Goal: Transaction & Acquisition: Purchase product/service

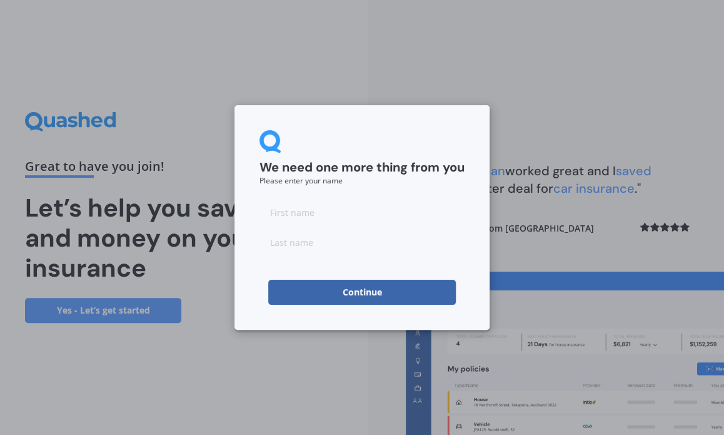
click at [357, 289] on button "Continue" at bounding box center [362, 291] width 188 height 25
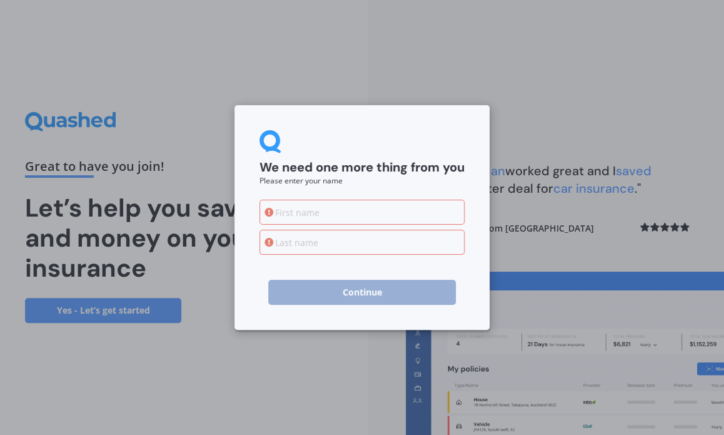
click at [283, 204] on input at bounding box center [361, 211] width 205 height 25
click at [326, 221] on input "[PERSON_NAME]" at bounding box center [361, 211] width 205 height 25
type input "[PERSON_NAME]"
click at [278, 241] on input at bounding box center [361, 241] width 205 height 25
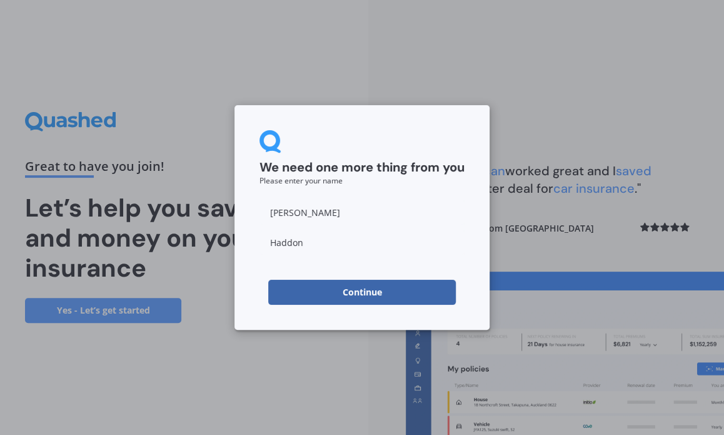
type input "Haddon"
click at [289, 288] on button "Continue" at bounding box center [362, 291] width 188 height 25
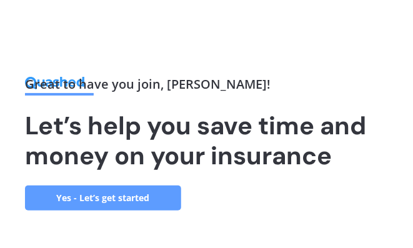
click at [367, 198] on div "Great to have you join , [PERSON_NAME] ! Let’s help you save time and money on …" at bounding box center [198, 144] width 346 height 133
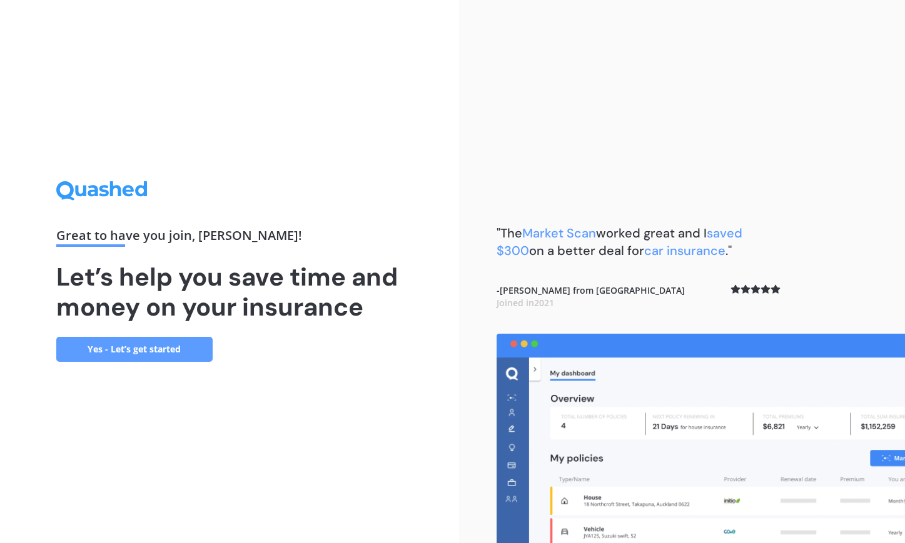
click at [147, 344] on link "Yes - Let’s get started" at bounding box center [134, 349] width 156 height 25
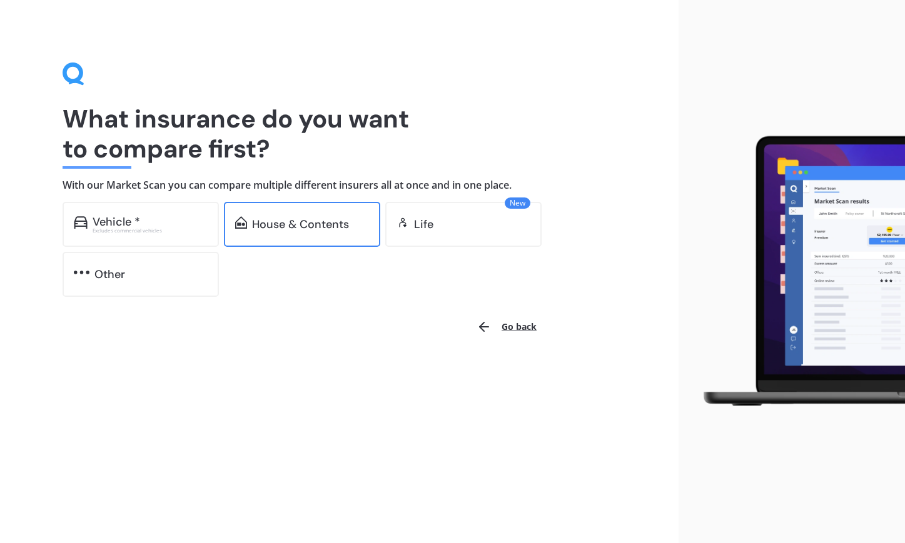
click at [283, 226] on div "House & Contents" at bounding box center [300, 224] width 97 height 13
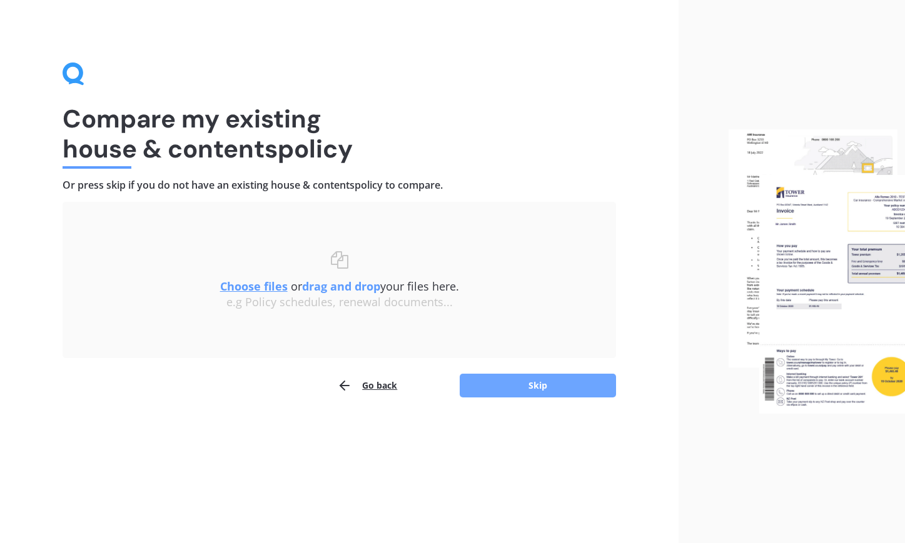
click at [510, 376] on button "Skip" at bounding box center [538, 386] width 156 height 24
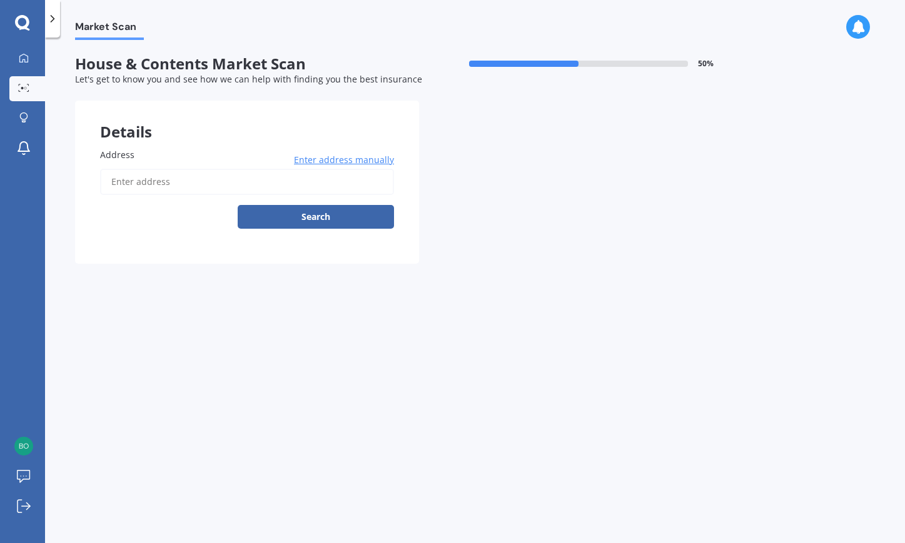
drag, startPoint x: 510, startPoint y: 376, endPoint x: 458, endPoint y: 312, distance: 81.8
click at [458, 312] on div "Market Scan House & Contents Market Scan 50 % Let's get to know you and see how…" at bounding box center [475, 293] width 860 height 506
click at [126, 179] on input "Address" at bounding box center [247, 182] width 294 height 26
type input "[STREET_ADDRESS] 2014"
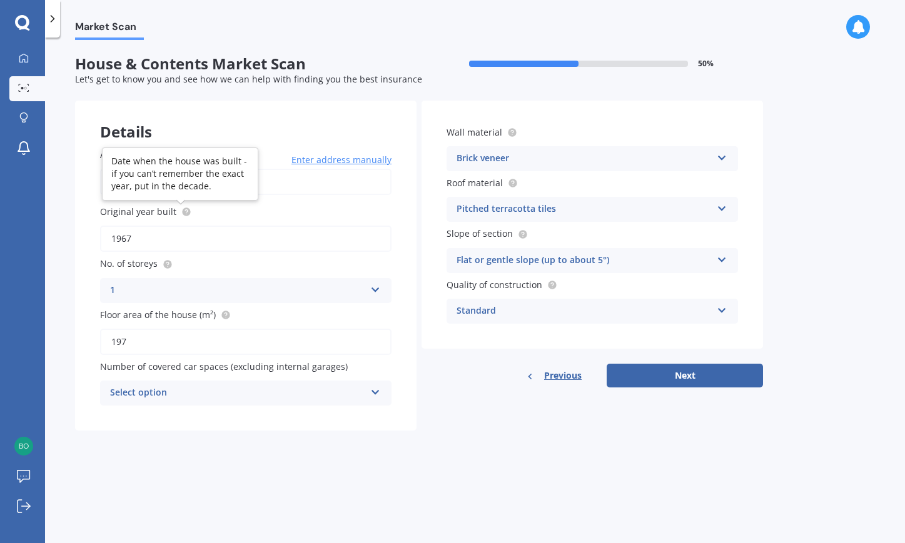
click at [185, 211] on circle at bounding box center [186, 212] width 8 height 8
click at [144, 237] on input "1967" at bounding box center [245, 239] width 291 height 26
click at [135, 224] on div "Original year built 1967" at bounding box center [245, 228] width 291 height 47
click at [132, 239] on input "1967" at bounding box center [245, 239] width 291 height 26
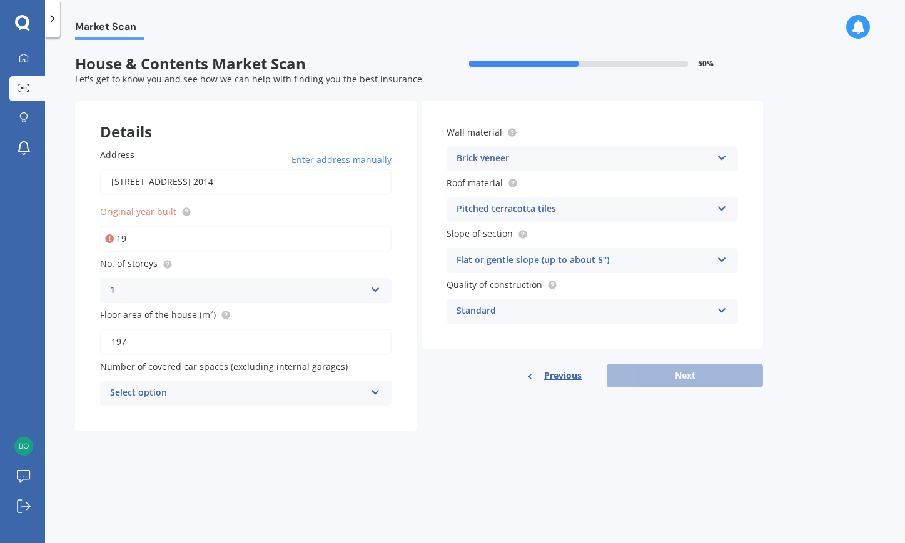
type input "1"
type input "1973"
click at [204, 265] on label "No. of storeys" at bounding box center [243, 263] width 286 height 13
click at [131, 288] on div "1" at bounding box center [237, 290] width 255 height 15
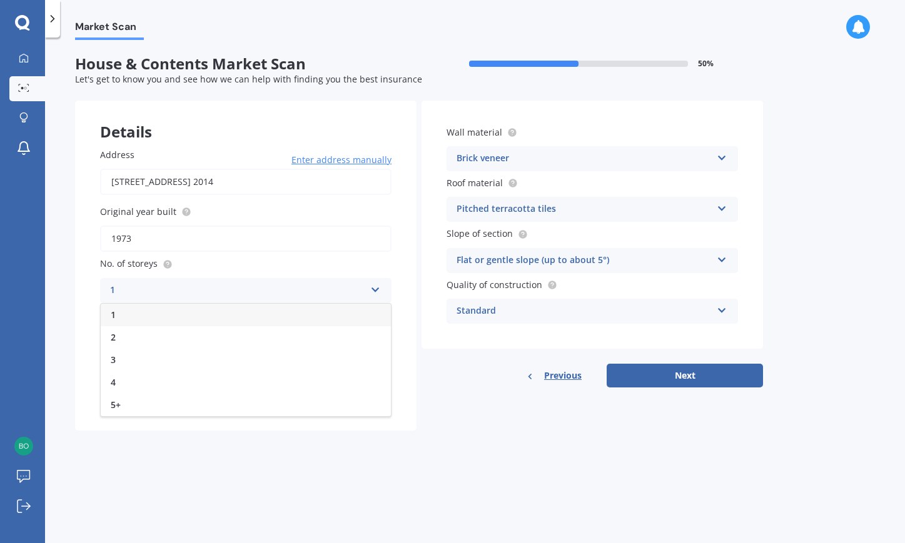
click at [115, 289] on div "1" at bounding box center [237, 290] width 255 height 15
click at [122, 397] on div "Select option" at bounding box center [237, 393] width 255 height 15
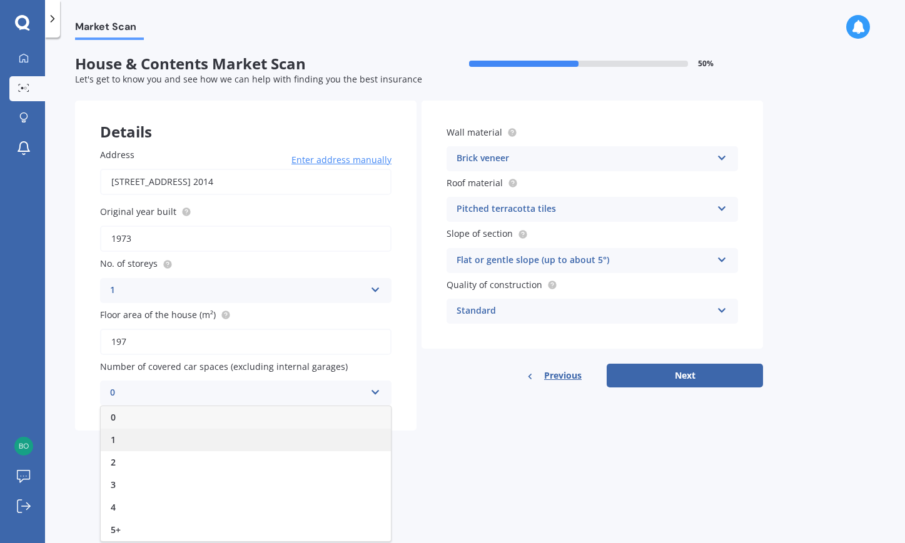
click at [119, 434] on div "1" at bounding box center [246, 440] width 290 height 23
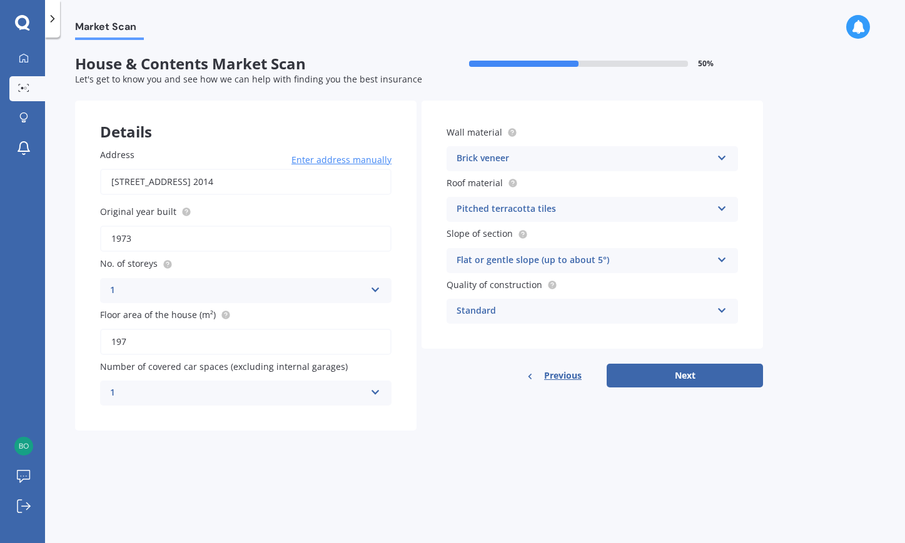
click at [357, 434] on form "House & Contents Market Scan 50 % Let's get to know you and see how we can help…" at bounding box center [419, 248] width 688 height 386
click at [513, 156] on div "Brick veneer" at bounding box center [583, 158] width 255 height 15
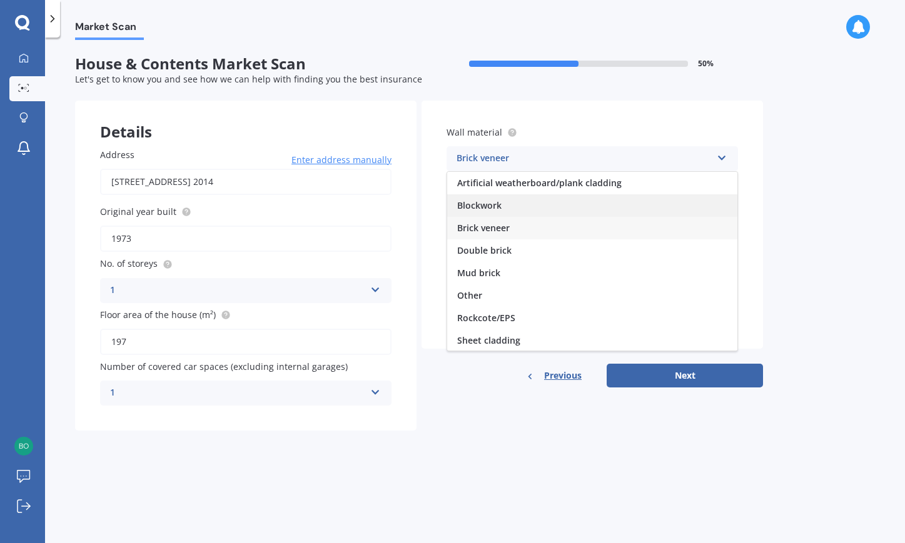
click at [469, 201] on span "Blockwork" at bounding box center [479, 205] width 44 height 12
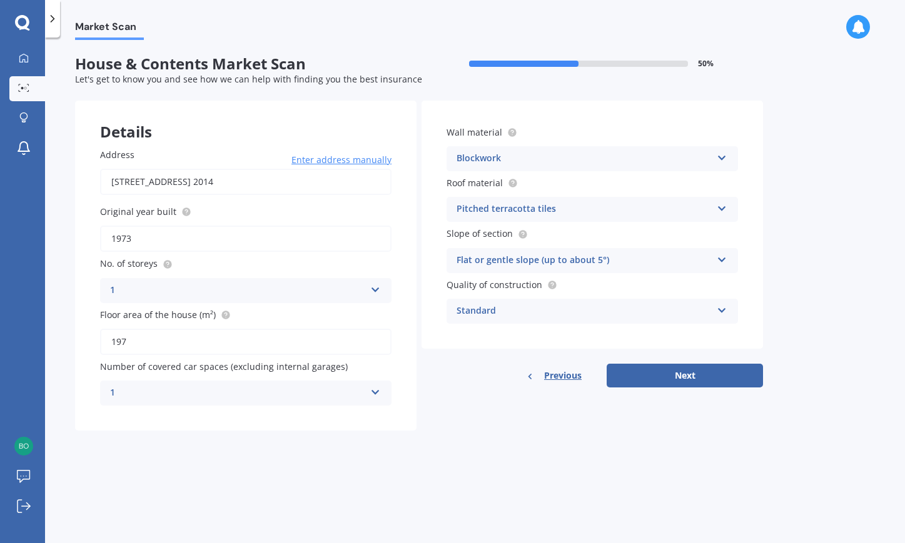
click at [545, 184] on label "Roof material" at bounding box center [589, 182] width 286 height 13
click at [511, 193] on div "Roof material Pitched terracotta tiles Flat fibre cement Flat membrane Flat met…" at bounding box center [591, 199] width 291 height 46
click at [484, 177] on span "Roof material" at bounding box center [474, 183] width 56 height 12
click at [512, 174] on div "Wall material Blockwork Artificial weatherboard/plank cladding Blockwork Brick …" at bounding box center [591, 225] width 341 height 248
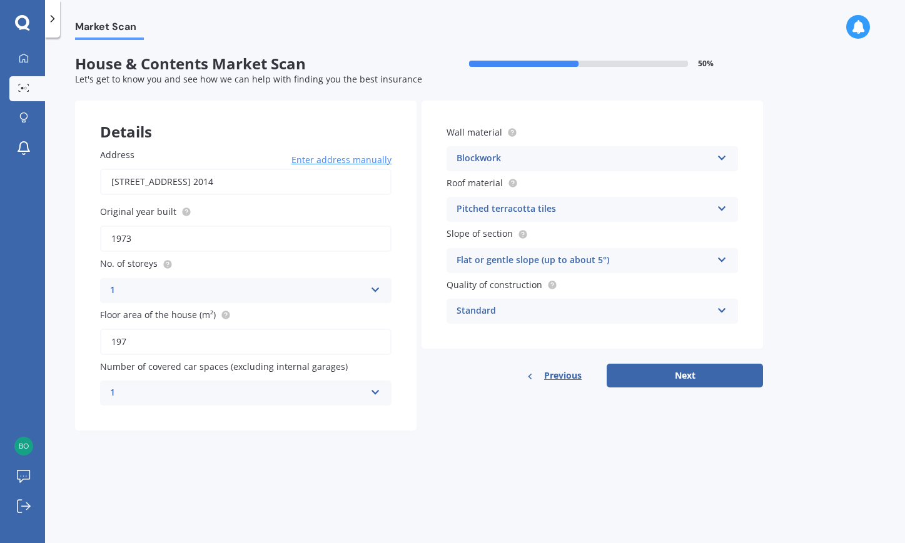
click at [512, 174] on div "Wall material Blockwork Artificial weatherboard/plank cladding Blockwork Brick …" at bounding box center [591, 225] width 341 height 248
click at [538, 194] on div "Roof material Pitched terracotta tiles Flat fibre cement Flat membrane Flat met…" at bounding box center [591, 199] width 291 height 46
click at [533, 203] on div "Pitched terracotta tiles" at bounding box center [583, 209] width 255 height 15
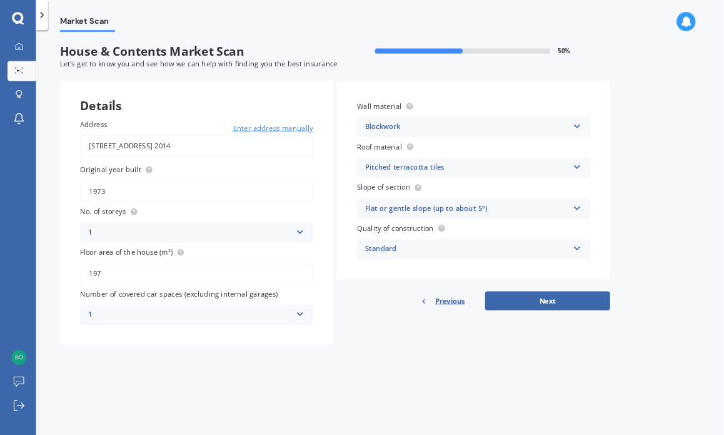
scroll to position [1, 0]
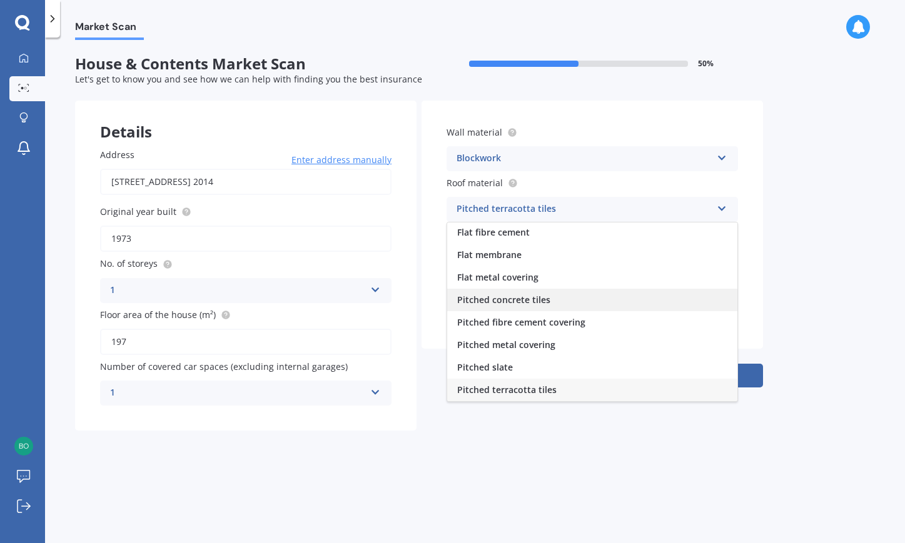
click at [499, 302] on span "Pitched concrete tiles" at bounding box center [503, 300] width 93 height 12
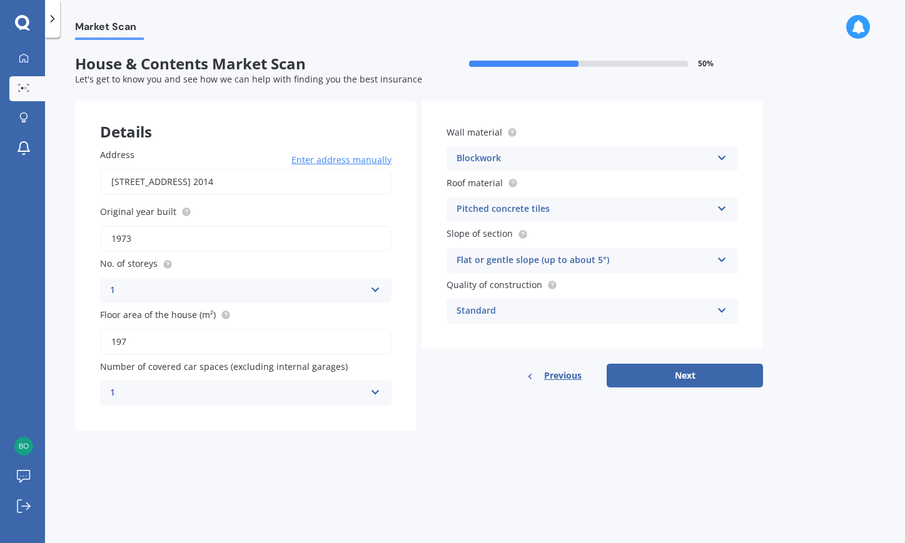
click at [636, 258] on div "Flat or gentle slope (up to about 5°)" at bounding box center [583, 260] width 255 height 15
click at [684, 373] on button "Next" at bounding box center [684, 376] width 156 height 24
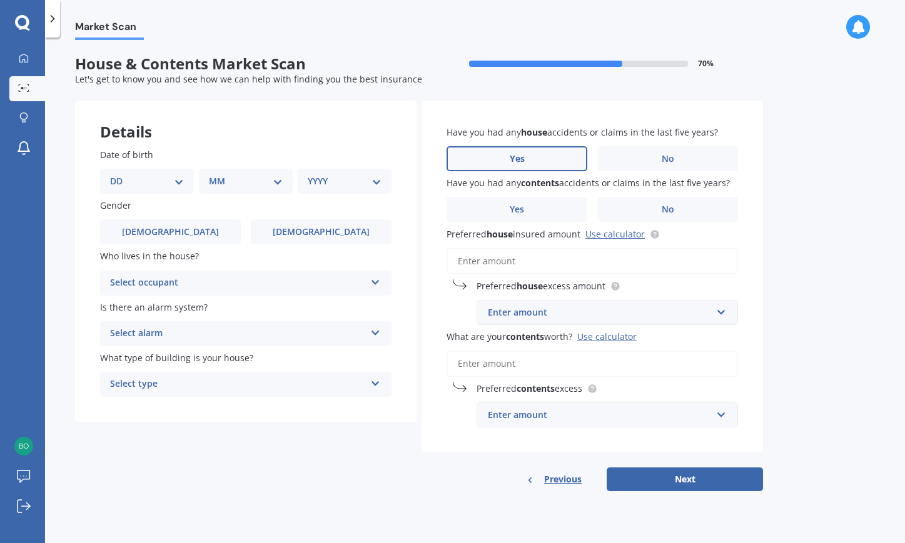
click at [522, 158] on span "Yes" at bounding box center [517, 159] width 15 height 11
click at [0, 0] on input "Yes" at bounding box center [0, 0] width 0 height 0
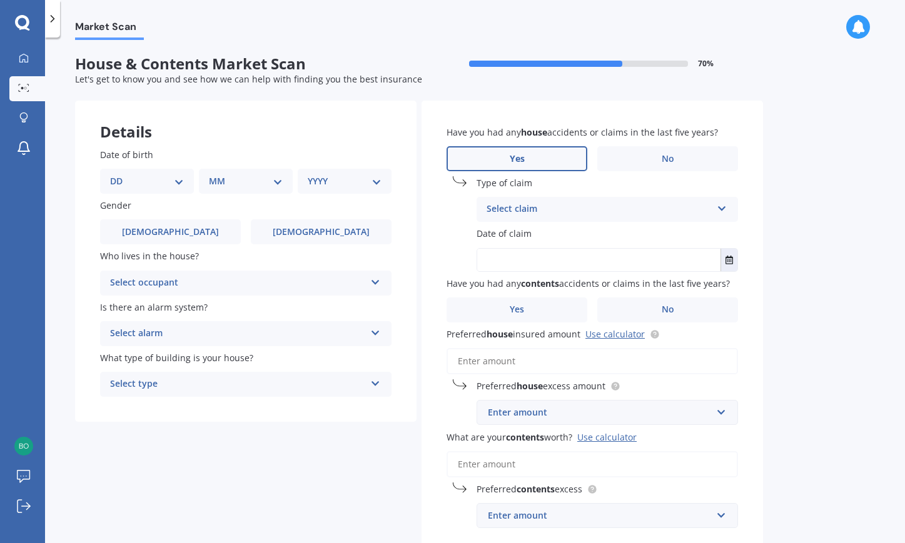
click at [723, 180] on div "Have you had any house accidents or claims in the last five years? Yes No Type …" at bounding box center [591, 327] width 341 height 453
click at [723, 204] on icon at bounding box center [721, 206] width 11 height 9
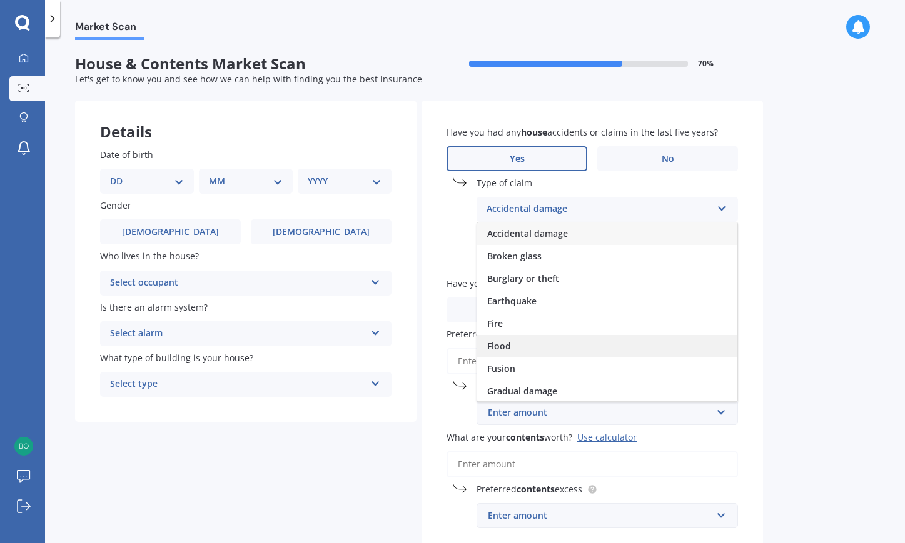
click at [503, 344] on span "Flood" at bounding box center [499, 346] width 24 height 12
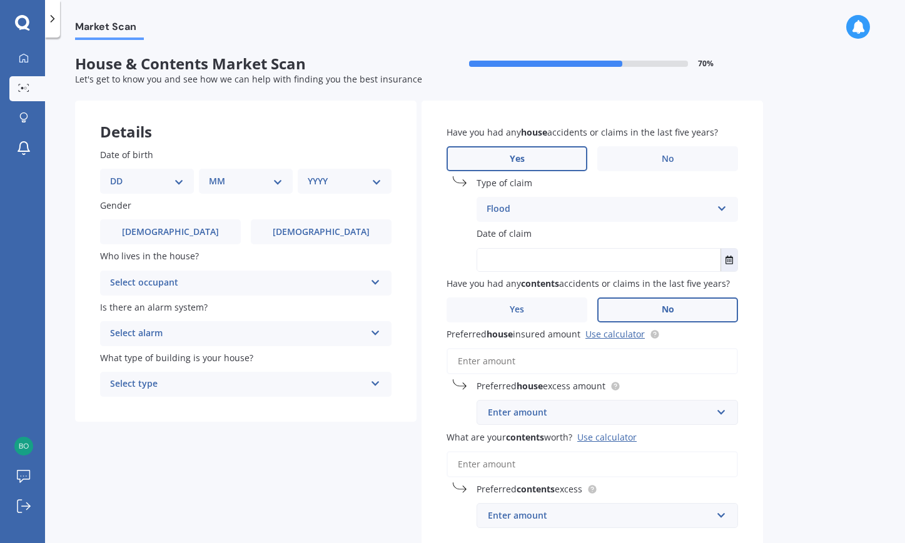
click at [667, 314] on span "No" at bounding box center [667, 309] width 13 height 11
click at [0, 0] on input "No" at bounding box center [0, 0] width 0 height 0
click at [664, 306] on span "No" at bounding box center [667, 309] width 13 height 11
click at [0, 0] on input "No" at bounding box center [0, 0] width 0 height 0
click at [668, 304] on span "No" at bounding box center [667, 309] width 13 height 11
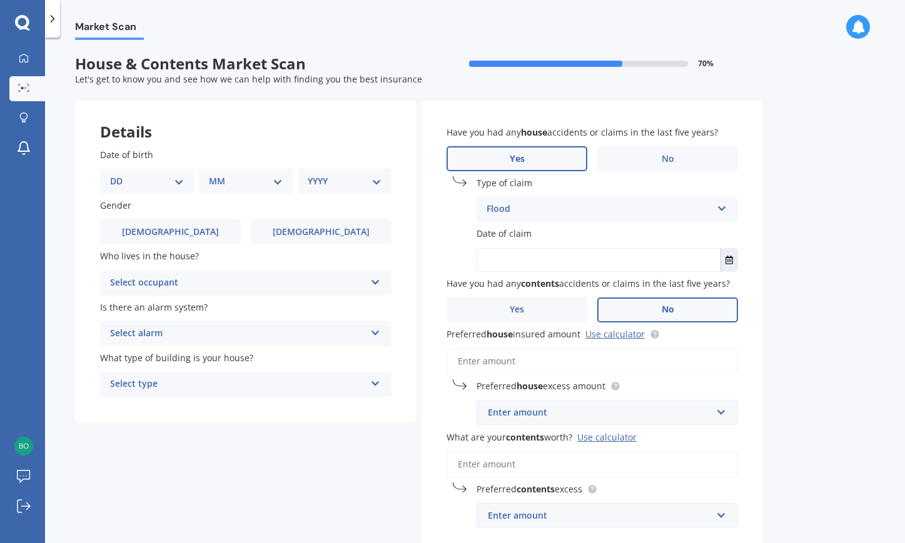
click at [0, 0] on input "No" at bounding box center [0, 0] width 0 height 0
click at [654, 309] on label "No" at bounding box center [667, 310] width 141 height 25
click at [0, 0] on input "No" at bounding box center [0, 0] width 0 height 0
click at [654, 309] on label "No" at bounding box center [667, 310] width 141 height 25
click at [0, 0] on input "No" at bounding box center [0, 0] width 0 height 0
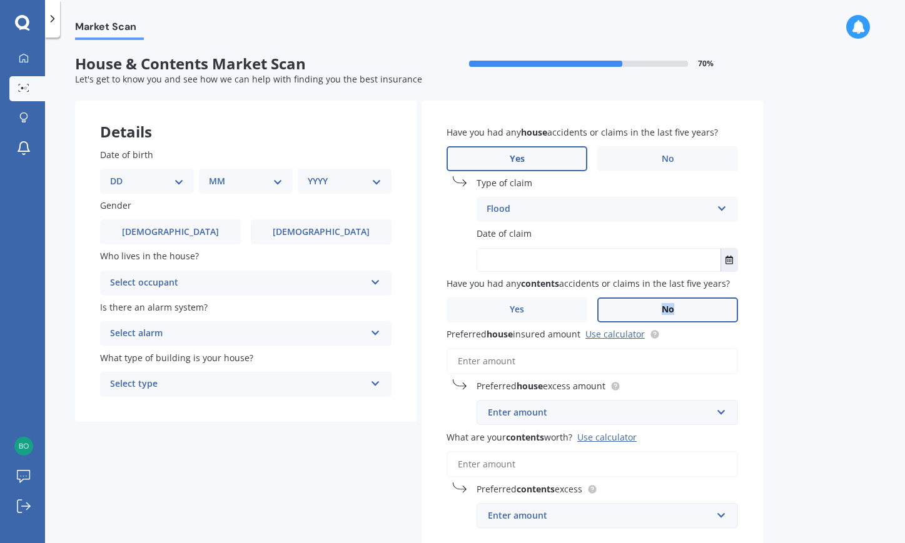
click at [654, 309] on label "No" at bounding box center [667, 310] width 141 height 25
click at [0, 0] on input "No" at bounding box center [0, 0] width 0 height 0
click at [654, 309] on label "No" at bounding box center [667, 310] width 141 height 25
click at [0, 0] on input "No" at bounding box center [0, 0] width 0 height 0
click at [654, 309] on label "No" at bounding box center [667, 310] width 141 height 25
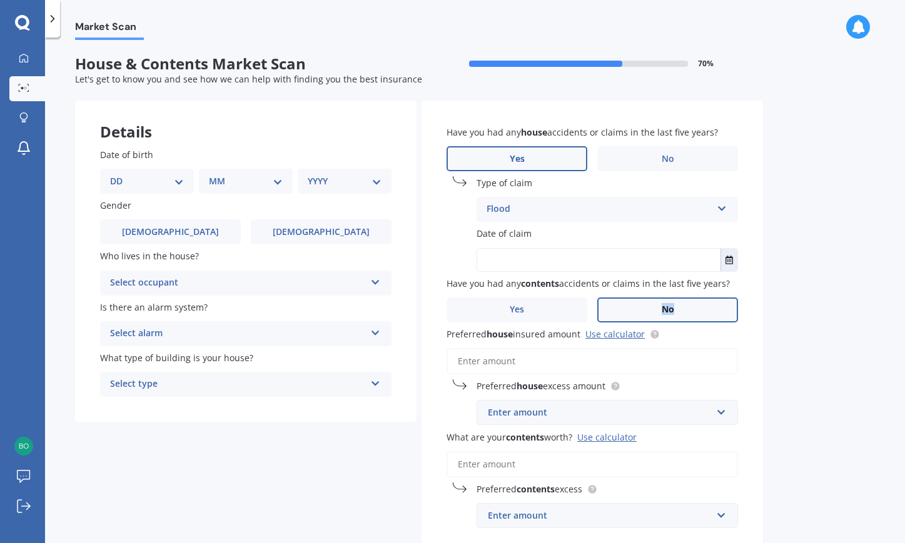
click at [0, 0] on input "No" at bounding box center [0, 0] width 0 height 0
click at [653, 363] on input "Preferred house insured amount Use calculator" at bounding box center [591, 361] width 291 height 26
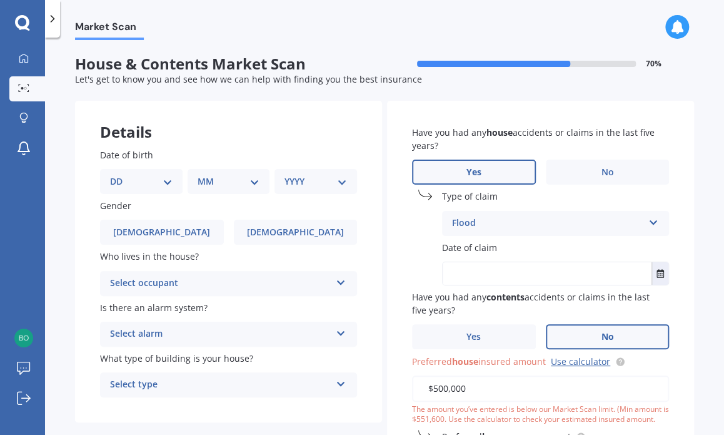
type input "$500,000"
click at [505, 419] on div "The amount you’ve entered is below our Market Scan limit. (Min amount is $551,6…" at bounding box center [540, 414] width 257 height 21
drag, startPoint x: 673, startPoint y: 341, endPoint x: 573, endPoint y: 304, distance: 106.6
click at [573, 304] on div "Have you had any house accidents or claims in the last five years? Yes No Type …" at bounding box center [540, 352] width 307 height 503
click at [450, 278] on input "text" at bounding box center [547, 273] width 209 height 23
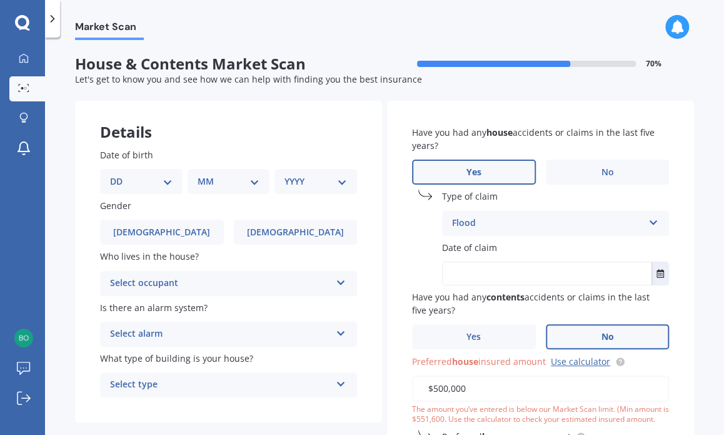
click at [458, 238] on div "Have you had any house accidents or claims in the last five years? Yes No Type …" at bounding box center [540, 352] width 307 height 503
click at [468, 252] on span "Date of claim" at bounding box center [469, 247] width 55 height 12
click at [451, 234] on div "Flood Accidental damage Broken glass Burglary or theft Earthquake Fire Flood Fu…" at bounding box center [555, 223] width 227 height 25
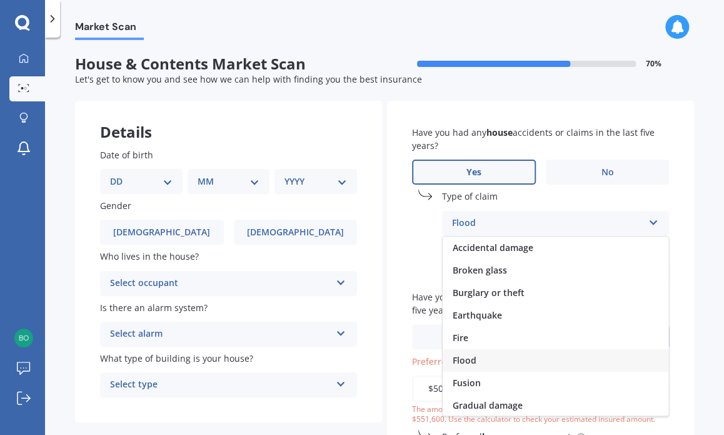
click at [455, 216] on div "Flood" at bounding box center [547, 223] width 191 height 15
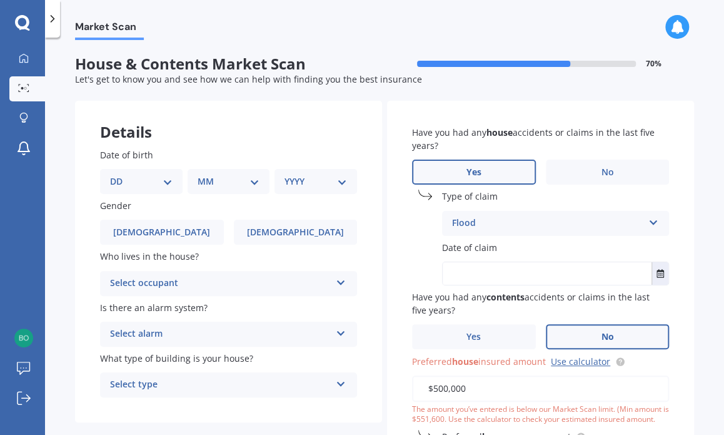
click at [445, 239] on div "Have you had any house accidents or claims in the last five years? Yes No Type …" at bounding box center [540, 352] width 307 height 503
click at [448, 242] on span "Date of claim" at bounding box center [469, 247] width 55 height 12
click at [458, 257] on div "Date of claim [DATE] [DATE] Mo Tu We Th Fr Sa Su 29 30 01 02 03 04 05 06 07 08 …" at bounding box center [540, 263] width 257 height 44
click at [442, 246] on span "Date of claim" at bounding box center [469, 247] width 55 height 12
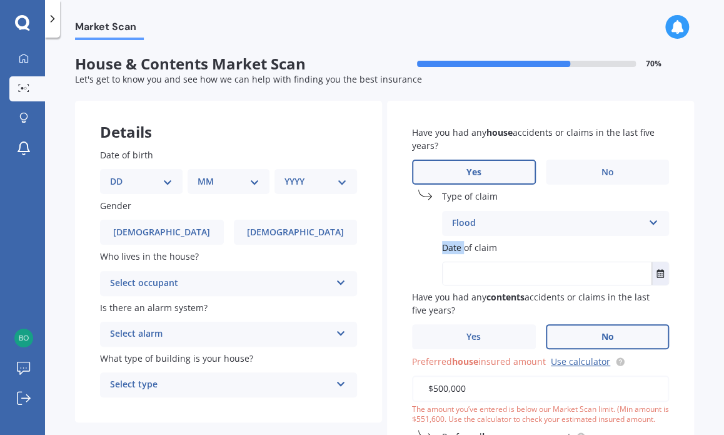
click at [442, 246] on span "Date of claim" at bounding box center [469, 247] width 55 height 12
click at [554, 219] on div "Flood" at bounding box center [547, 223] width 191 height 15
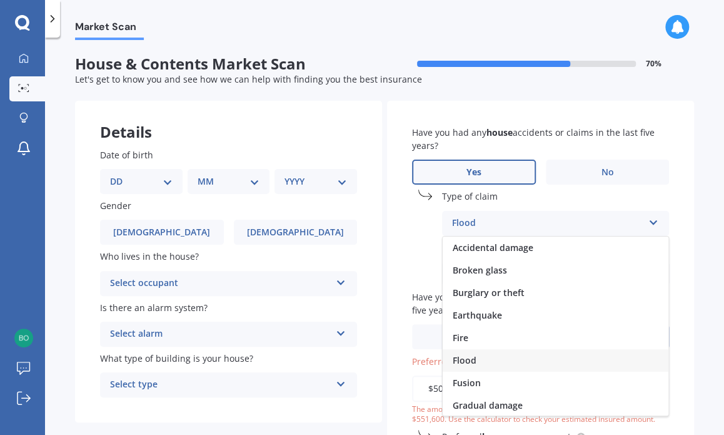
click at [533, 229] on div "Flood" at bounding box center [547, 223] width 191 height 15
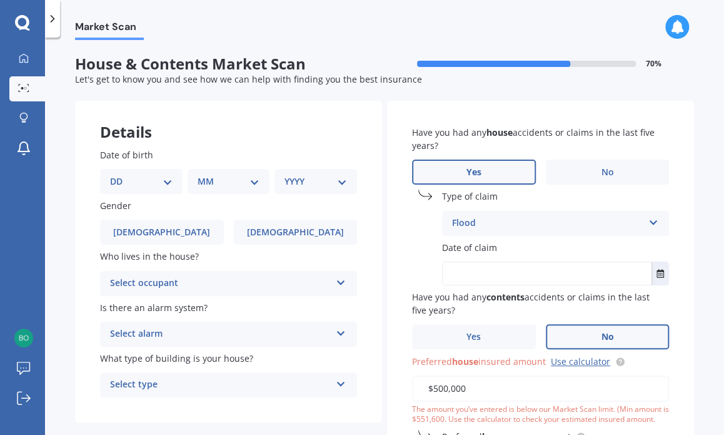
click at [453, 273] on input "text" at bounding box center [547, 273] width 209 height 23
click at [450, 242] on span "Date of claim" at bounding box center [469, 247] width 55 height 12
click at [530, 244] on label "Date of claim" at bounding box center [553, 247] width 222 height 13
click at [429, 276] on div "Date of claim [DATE] [DATE] Mo Tu We Th Fr Sa Su 29 30 01 02 03 04 05 06 07 08 …" at bounding box center [540, 263] width 257 height 44
click at [428, 238] on div "Have you had any house accidents or claims in the last five years? Yes No Type …" at bounding box center [540, 352] width 307 height 503
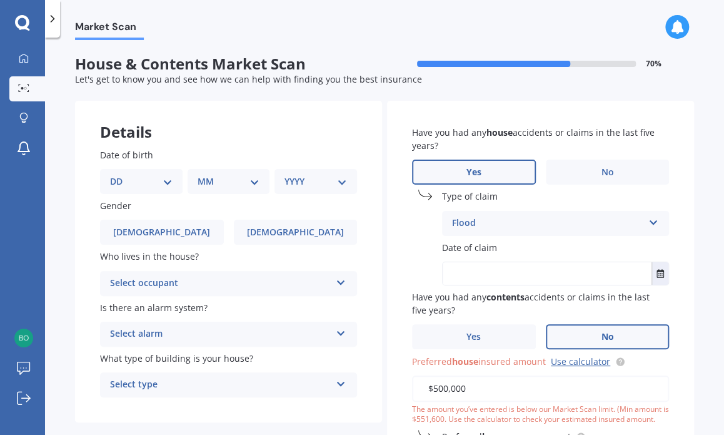
click at [465, 242] on span "Date of claim" at bounding box center [469, 247] width 55 height 12
click at [656, 269] on icon "Select date" at bounding box center [660, 273] width 8 height 9
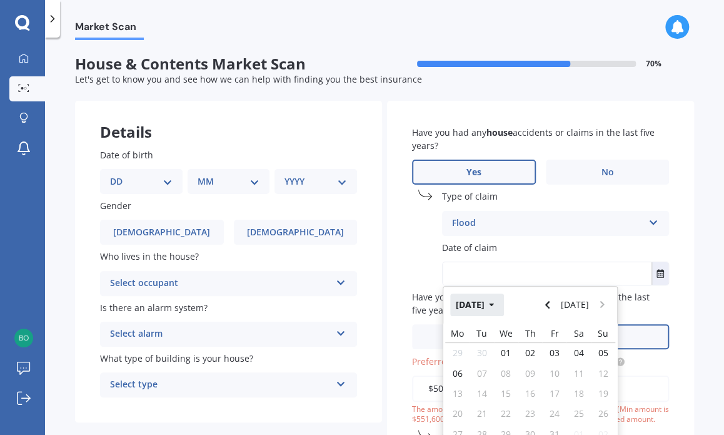
click at [493, 299] on button "[DATE]" at bounding box center [477, 304] width 54 height 23
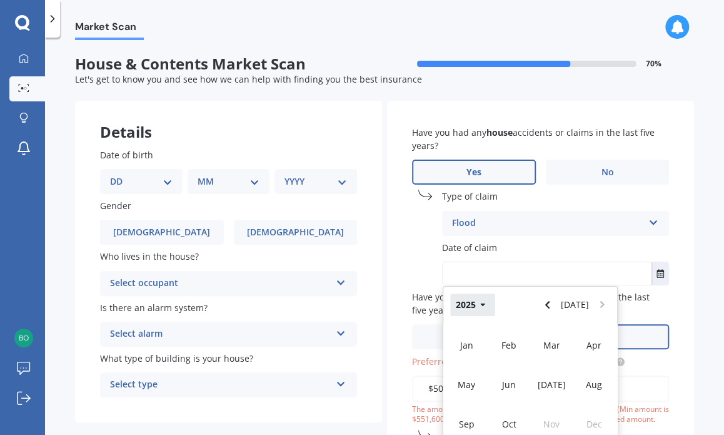
click at [480, 304] on icon "button" at bounding box center [482, 304] width 5 height 3
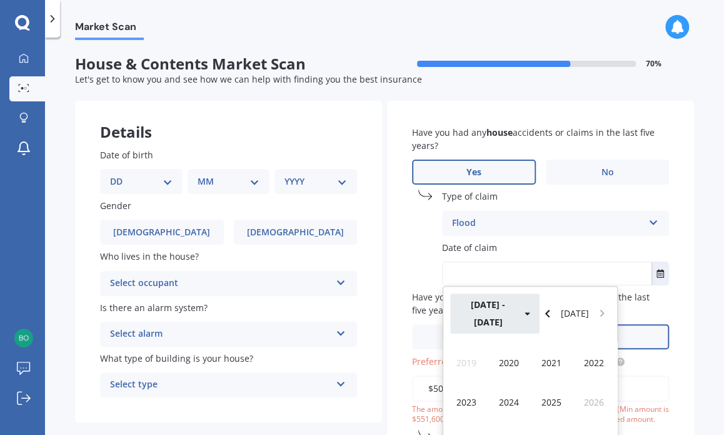
click at [525, 312] on icon "button" at bounding box center [527, 313] width 5 height 3
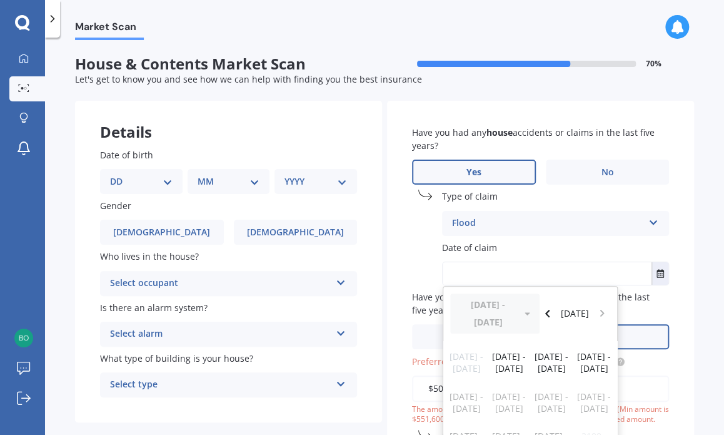
click at [507, 304] on div "[DATE] - [DATE] [DATE]" at bounding box center [530, 313] width 174 height 54
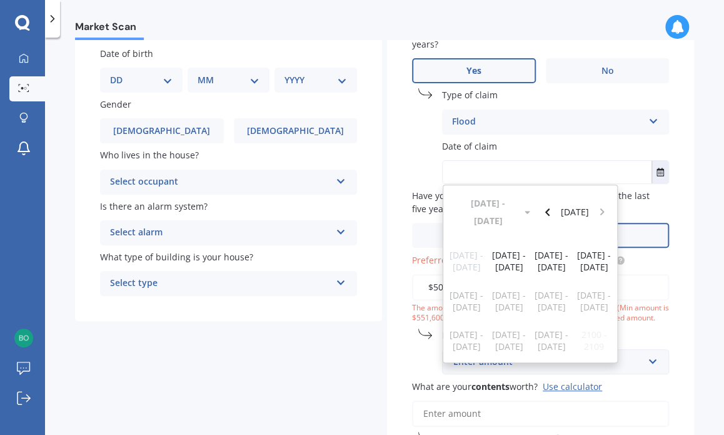
scroll to position [125, 0]
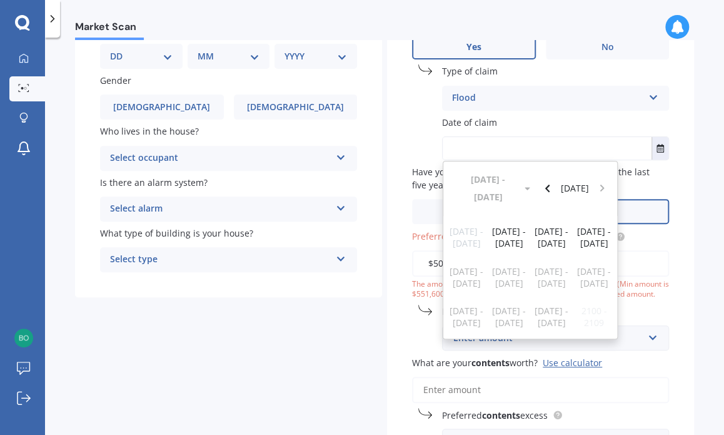
click at [527, 383] on input "What are your contents worth? Use calculator" at bounding box center [540, 389] width 257 height 26
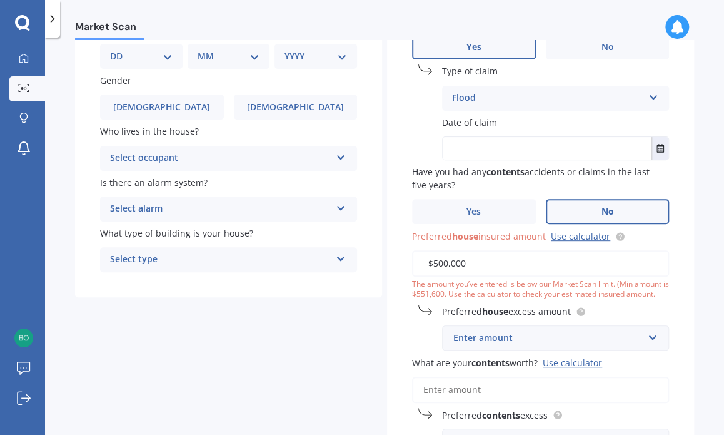
click at [464, 119] on span "Date of claim" at bounding box center [469, 122] width 55 height 12
click at [428, 113] on div "Have you had any house accidents or claims in the last five years? Yes No Type …" at bounding box center [540, 227] width 307 height 503
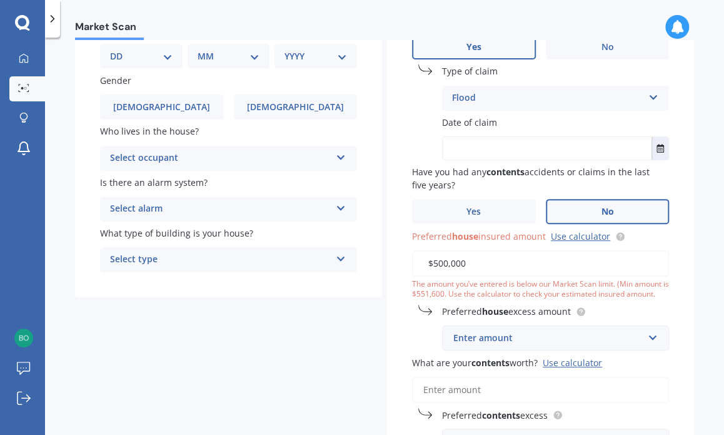
click at [679, 107] on div "Have you had any house accidents or claims in the last five years? Yes No Type …" at bounding box center [540, 227] width 307 height 503
click at [656, 146] on icon "Select date" at bounding box center [660, 148] width 8 height 9
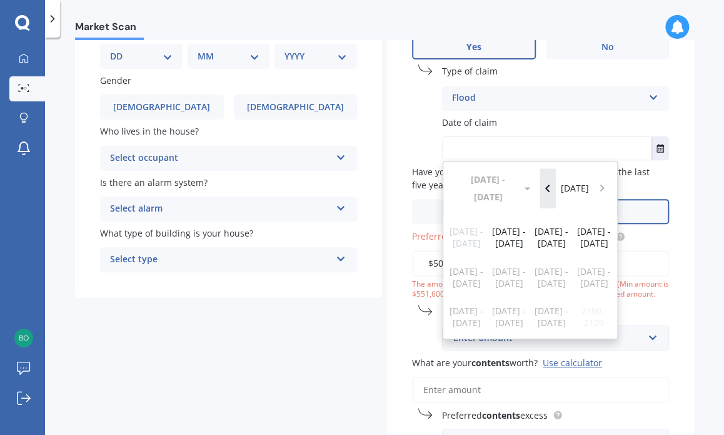
click at [548, 174] on button "Navigate back" at bounding box center [548, 188] width 16 height 40
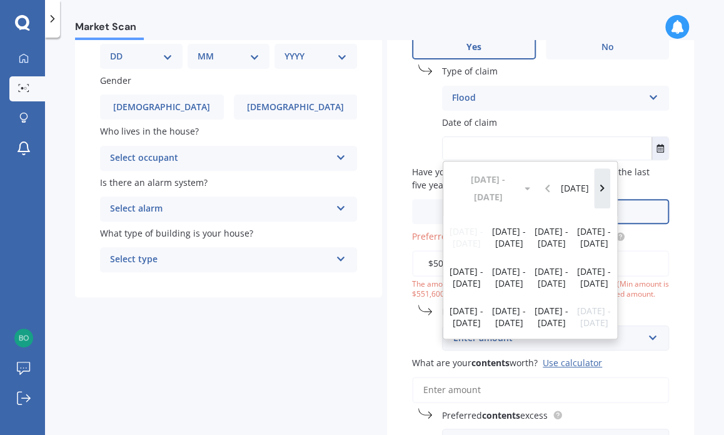
click at [600, 184] on icon "Navigate forward" at bounding box center [603, 188] width 6 height 9
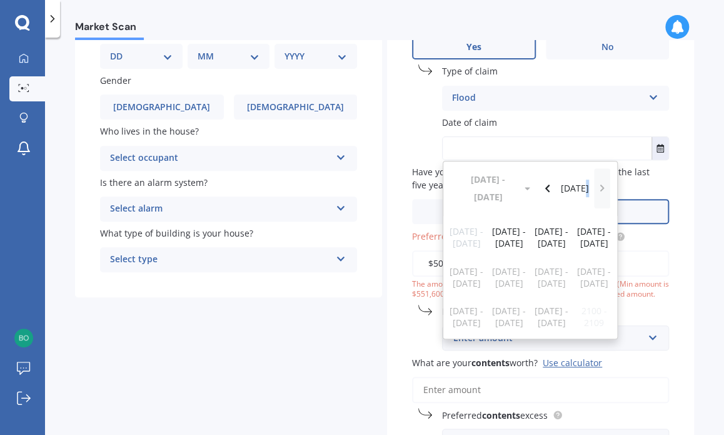
click at [596, 178] on div "[DATE] - [DATE] [DATE]" at bounding box center [530, 188] width 174 height 54
click at [596, 173] on div "[DATE] - [DATE] [DATE]" at bounding box center [530, 188] width 174 height 54
click at [545, 184] on icon "Navigate back" at bounding box center [548, 188] width 6 height 9
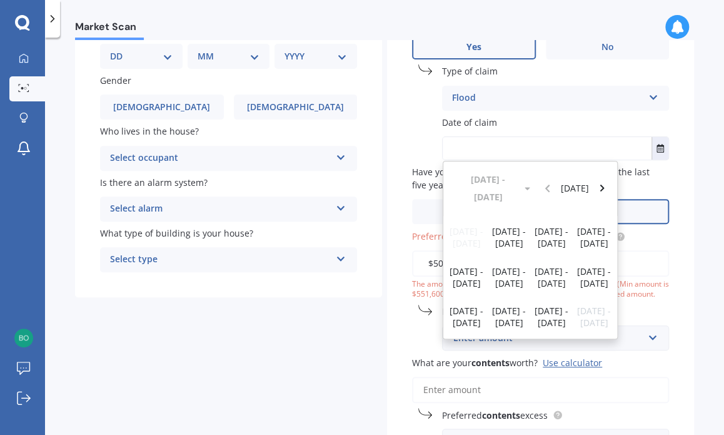
click at [453, 336] on div "Enter amount" at bounding box center [547, 338] width 189 height 14
drag, startPoint x: 483, startPoint y: 337, endPoint x: 475, endPoint y: 349, distance: 15.3
click at [475, 349] on input "80000" at bounding box center [551, 338] width 216 height 24
type input "80000"
click at [566, 359] on div "Use calculator" at bounding box center [572, 362] width 59 height 12
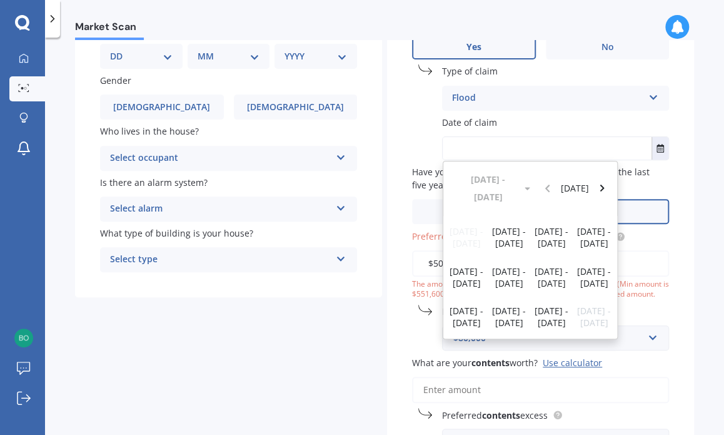
click at [566, 376] on input "What are your contents worth? Use calculator" at bounding box center [540, 389] width 257 height 26
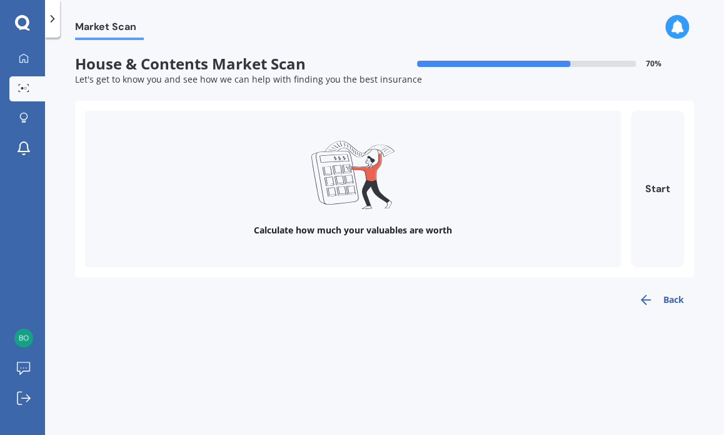
scroll to position [0, 0]
click at [566, 359] on div "Market Scan House & Contents Market Scan 70 % Let's get to know you and see how…" at bounding box center [384, 238] width 679 height 397
click at [473, 344] on div "Market Scan House & Contents Market Scan 70 % Let's get to know you and see how…" at bounding box center [384, 238] width 679 height 397
click at [666, 295] on button "Back" at bounding box center [661, 299] width 66 height 25
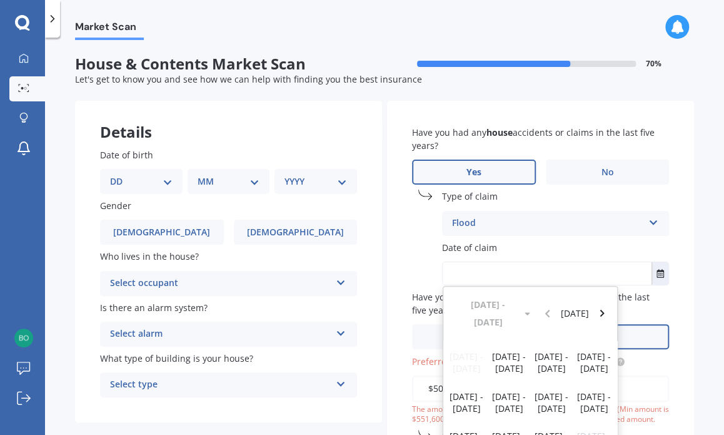
click at [599, 216] on div "Flood" at bounding box center [547, 223] width 191 height 15
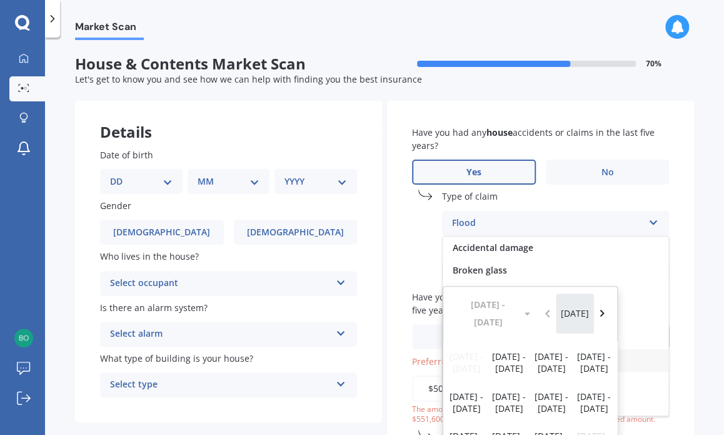
click at [578, 302] on button "[DATE]" at bounding box center [575, 313] width 39 height 40
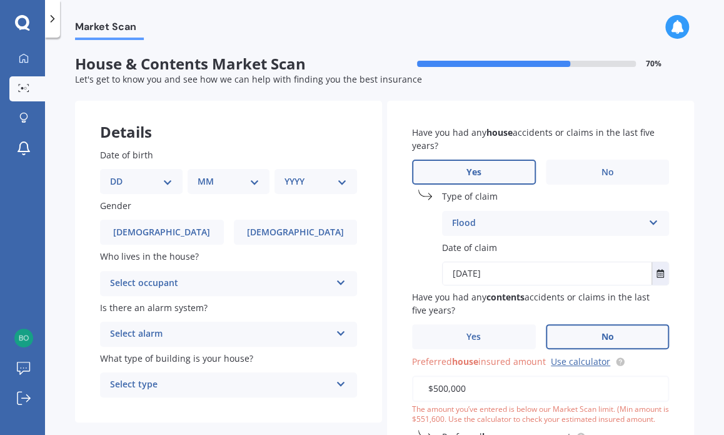
click at [605, 282] on input "[DATE]" at bounding box center [547, 273] width 209 height 23
click at [656, 272] on icon "Select date" at bounding box center [660, 273] width 8 height 9
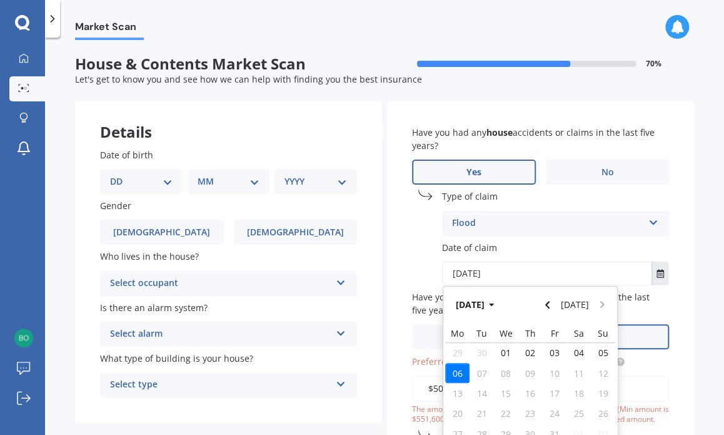
click at [656, 272] on icon "Select date" at bounding box center [660, 273] width 8 height 9
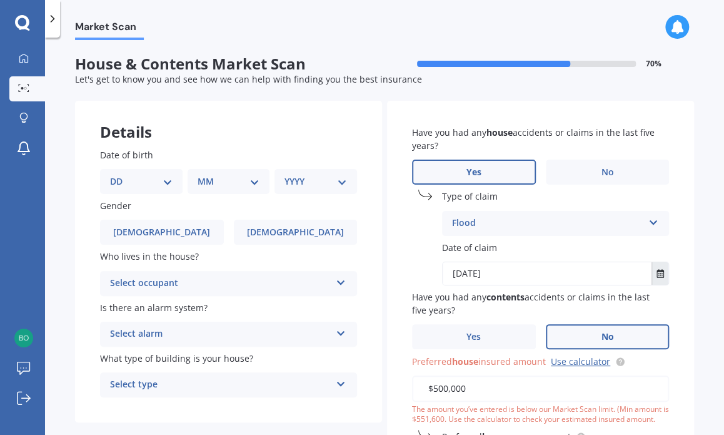
click at [656, 272] on icon "Select date" at bounding box center [660, 273] width 8 height 9
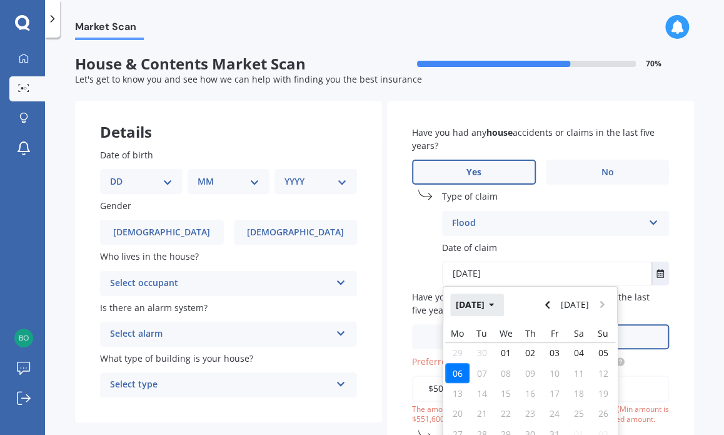
click at [495, 301] on icon "button" at bounding box center [492, 304] width 6 height 9
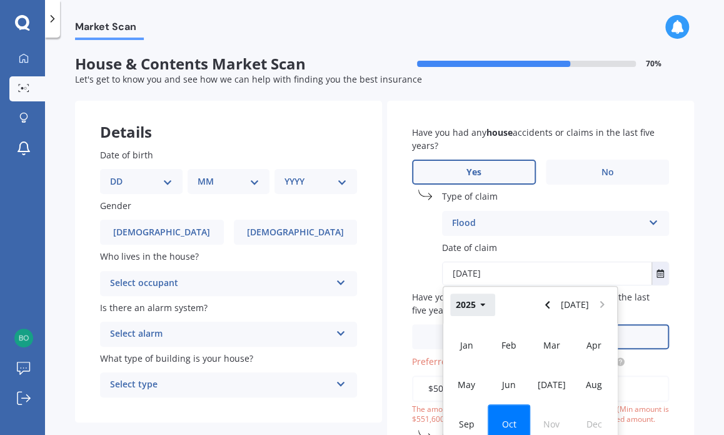
click at [480, 305] on icon "button" at bounding box center [483, 304] width 6 height 9
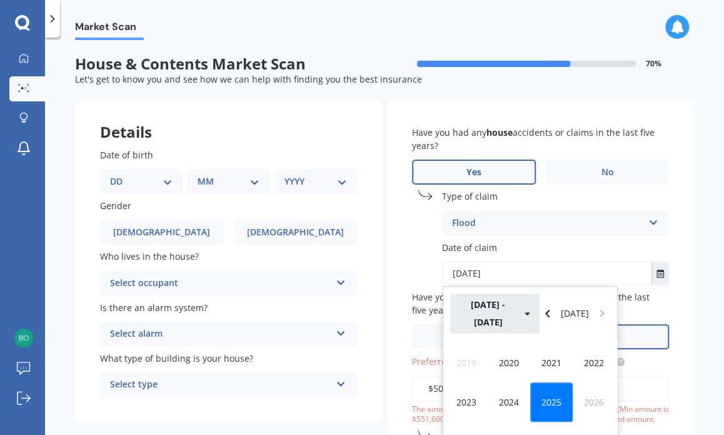
click at [480, 305] on button "[DATE] - [DATE]" at bounding box center [494, 313] width 89 height 40
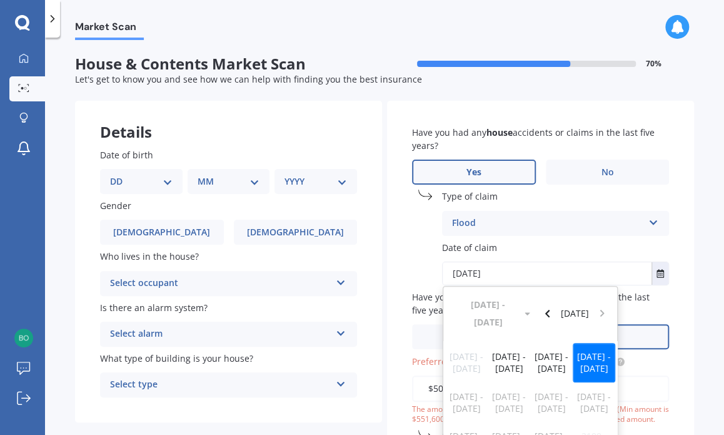
click at [503, 300] on div "[DATE] - [DATE] [DATE]" at bounding box center [530, 313] width 174 height 54
click at [549, 297] on button "Navigate back" at bounding box center [548, 313] width 16 height 40
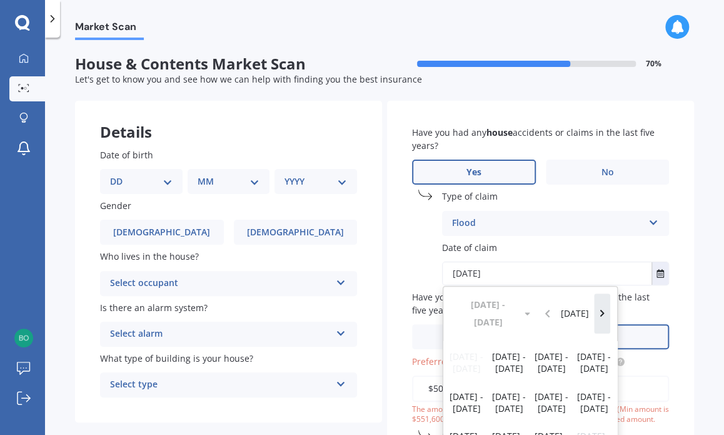
click at [600, 309] on icon "Navigate forward" at bounding box center [602, 313] width 4 height 8
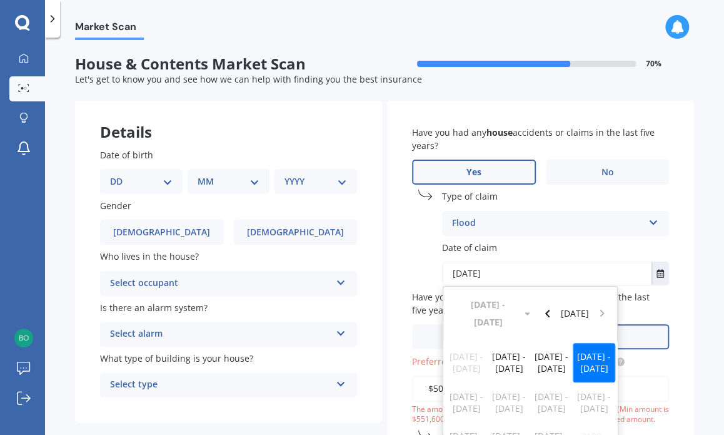
click at [636, 327] on label "No" at bounding box center [608, 336] width 124 height 25
click at [0, 0] on input "No" at bounding box center [0, 0] width 0 height 0
drag, startPoint x: 591, startPoint y: 343, endPoint x: 591, endPoint y: 337, distance: 6.3
click at [591, 350] on span "[DATE] - [DATE]" at bounding box center [594, 362] width 34 height 24
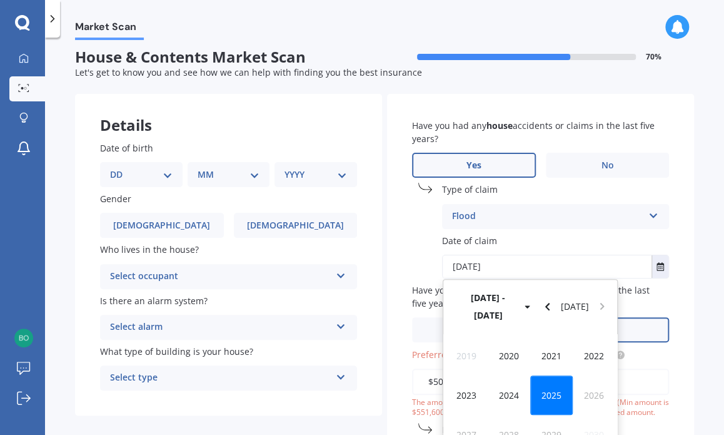
scroll to position [3, 0]
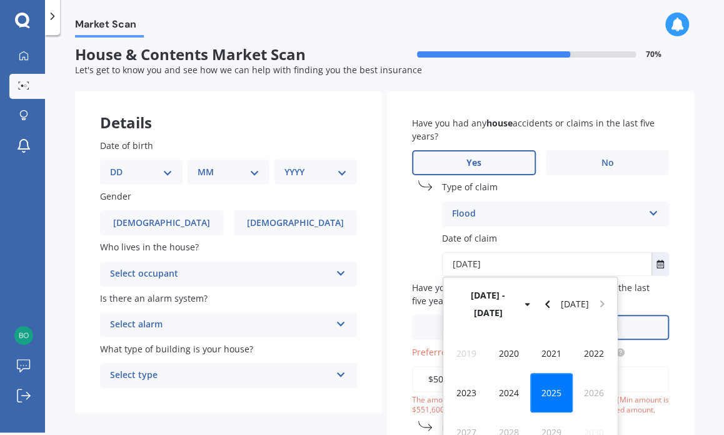
click at [591, 347] on span "2022" at bounding box center [594, 353] width 20 height 12
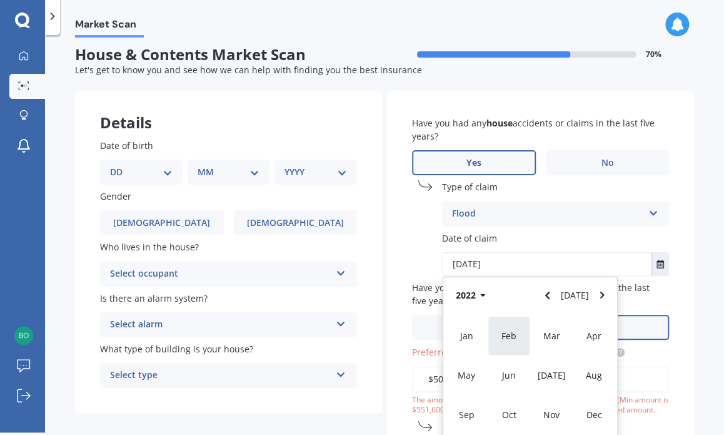
click at [502, 339] on span "Feb" at bounding box center [508, 335] width 15 height 12
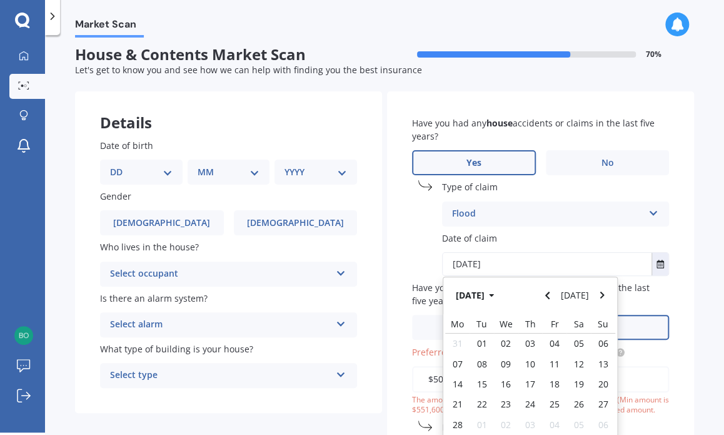
click at [502, 339] on div "Jan Feb Mar Apr May Jun [DATE] Aug Sep Oct Nov Dec Mo Tu We Th Fr Sa Su 31 01 0…" at bounding box center [530, 375] width 174 height 123
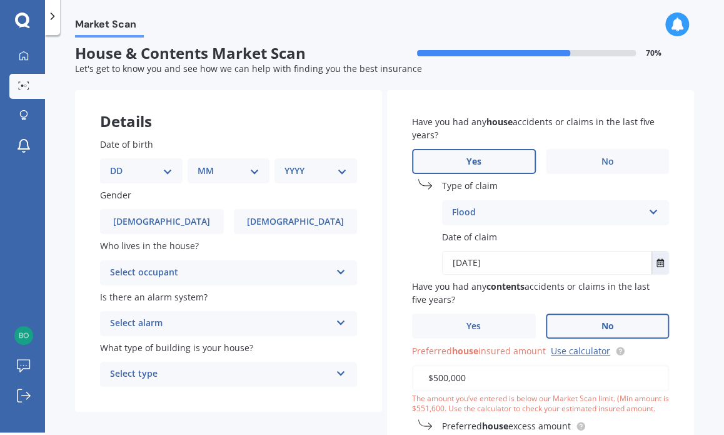
click at [540, 246] on div "Date of claim [DATE] [DATE] [DATE] Mo Tu We Th Fr Sa Su 31 01 02 03 04 05 06 07…" at bounding box center [540, 252] width 257 height 44
click at [603, 321] on span "No" at bounding box center [607, 326] width 13 height 11
click at [0, 0] on input "No" at bounding box center [0, 0] width 0 height 0
click at [603, 321] on span "No" at bounding box center [607, 326] width 13 height 11
click at [0, 0] on input "No" at bounding box center [0, 0] width 0 height 0
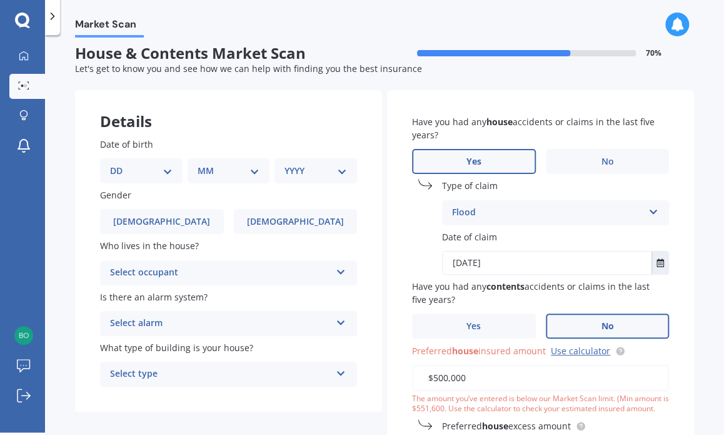
drag, startPoint x: 559, startPoint y: 338, endPoint x: 565, endPoint y: 326, distance: 12.9
click at [565, 326] on label "No" at bounding box center [608, 325] width 124 height 25
click at [0, 0] on input "No" at bounding box center [0, 0] width 0 height 0
drag, startPoint x: 657, startPoint y: 267, endPoint x: 651, endPoint y: 264, distance: 6.4
click at [656, 264] on icon "Select date" at bounding box center [660, 262] width 8 height 9
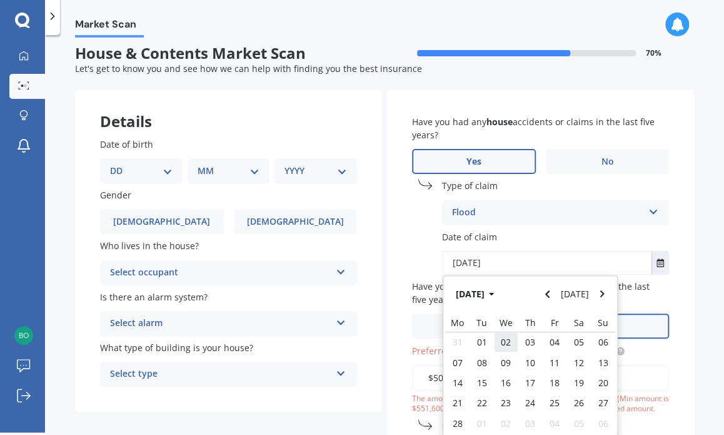
click at [505, 343] on span "02" at bounding box center [506, 342] width 10 height 12
type input "[DATE]"
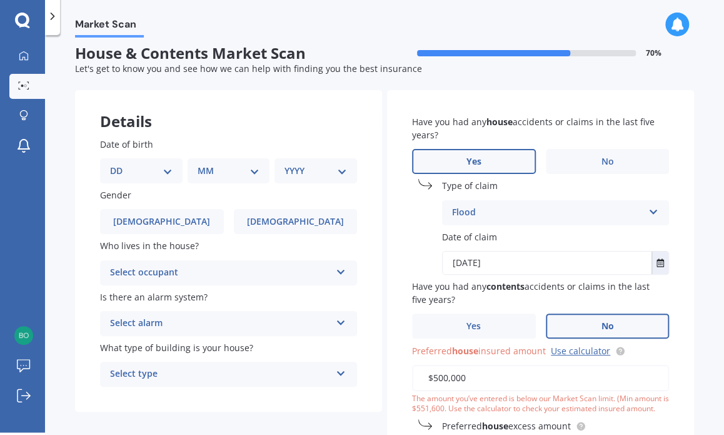
click at [505, 343] on div "Have you had any house accidents or claims in the last five years? Yes No Type …" at bounding box center [540, 341] width 307 height 503
click at [588, 320] on label "No" at bounding box center [608, 325] width 124 height 25
click at [0, 0] on input "No" at bounding box center [0, 0] width 0 height 0
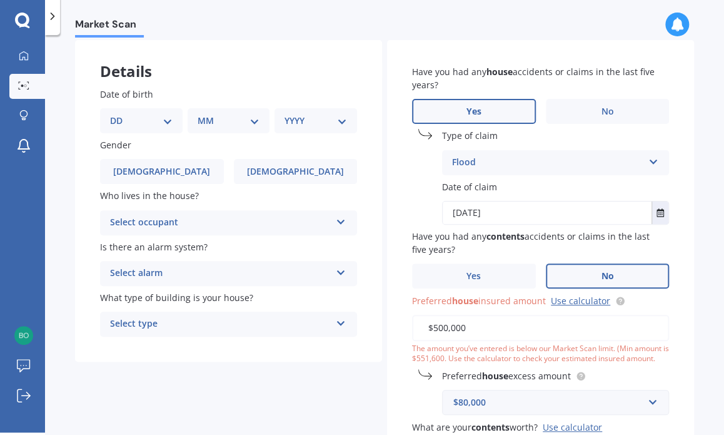
scroll to position [83, 0]
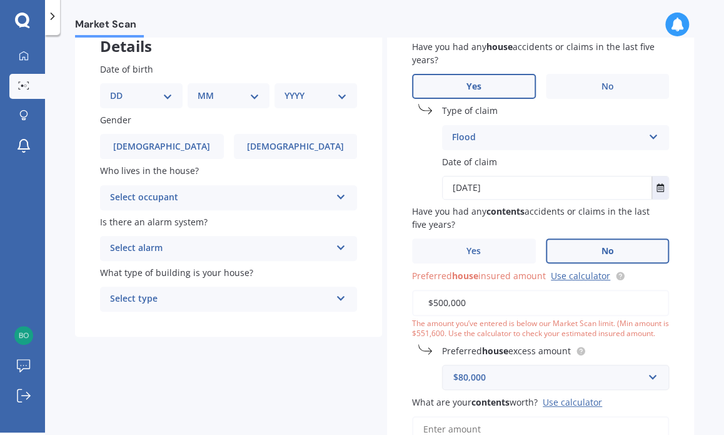
drag, startPoint x: 576, startPoint y: 343, endPoint x: 554, endPoint y: 380, distance: 43.2
click at [554, 380] on div "$80,000" at bounding box center [547, 377] width 189 height 14
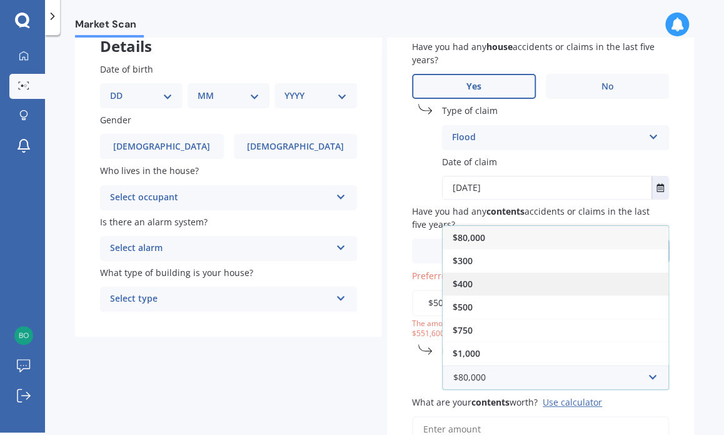
drag, startPoint x: 467, startPoint y: 280, endPoint x: 453, endPoint y: 274, distance: 15.7
click at [453, 274] on div "$400" at bounding box center [556, 283] width 226 height 23
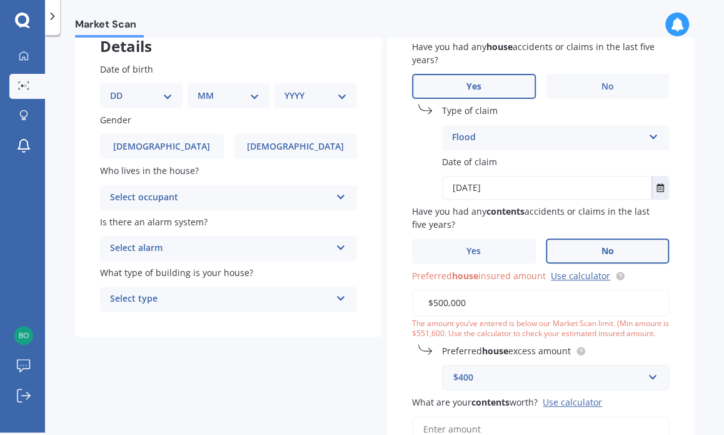
drag, startPoint x: 608, startPoint y: 405, endPoint x: 490, endPoint y: 409, distance: 117.6
click at [490, 409] on div "What are your contents worth? Use calculator" at bounding box center [540, 418] width 257 height 47
click at [479, 397] on b "contents" at bounding box center [490, 402] width 38 height 12
click at [479, 416] on input "What are your contents worth? Use calculator" at bounding box center [540, 429] width 257 height 26
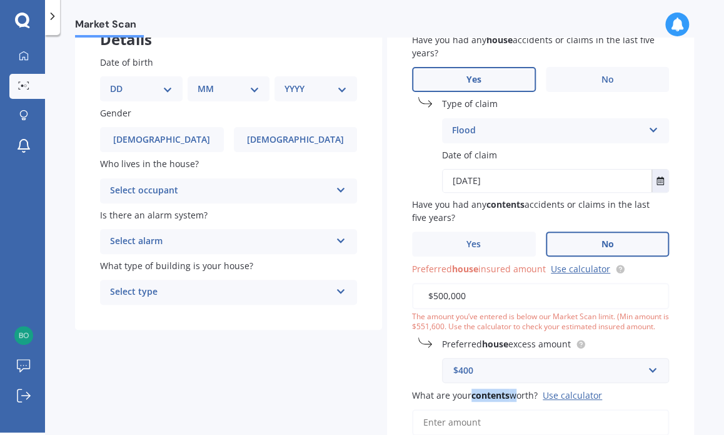
click at [479, 397] on b "contents" at bounding box center [490, 395] width 38 height 12
click at [479, 409] on input "What are your contents worth? Use calculator" at bounding box center [540, 422] width 257 height 26
click at [425, 425] on input "What are your contents worth? Use calculator" at bounding box center [540, 422] width 257 height 26
type input "$8,000"
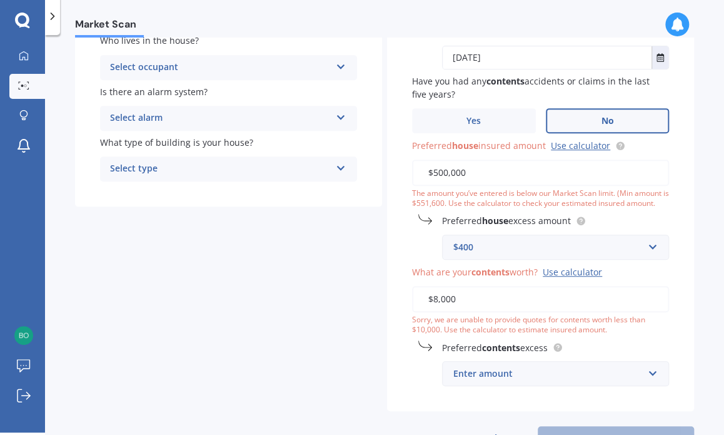
scroll to position [263, 0]
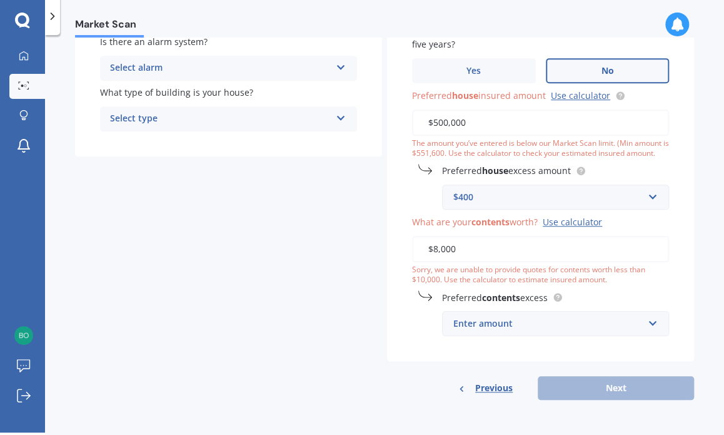
click at [445, 335] on div "Enter amount $250 $300 $400 $500 $750 $1,000 $2,000" at bounding box center [555, 323] width 227 height 25
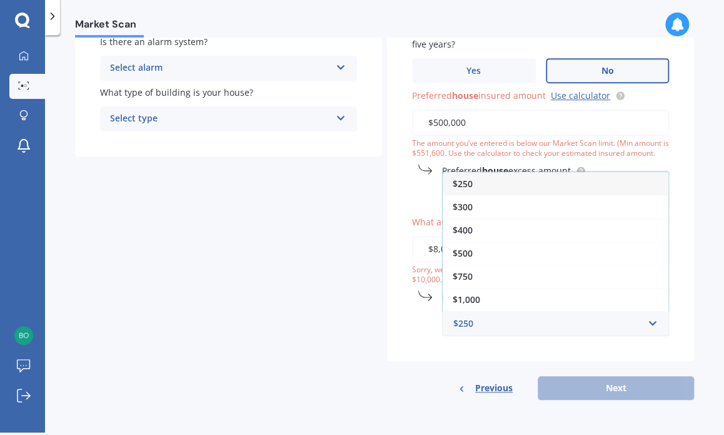
drag, startPoint x: 461, startPoint y: 202, endPoint x: 367, endPoint y: 289, distance: 128.7
drag, startPoint x: 367, startPoint y: 289, endPoint x: 248, endPoint y: 338, distance: 128.8
click at [248, 338] on div "Details Date of birth DD 01 02 03 04 05 06 07 08 09 10 11 12 13 14 15 16 17 18 …" at bounding box center [384, 117] width 619 height 565
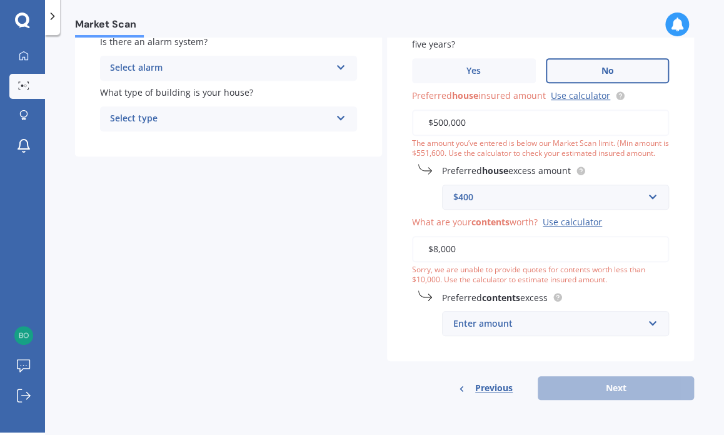
drag, startPoint x: 453, startPoint y: 322, endPoint x: 396, endPoint y: 326, distance: 57.1
click at [396, 326] on div "Have you had any house accidents or claims in the last five years? Yes No Type …" at bounding box center [540, 98] width 307 height 526
drag, startPoint x: 396, startPoint y: 326, endPoint x: 345, endPoint y: 341, distance: 52.8
click at [345, 341] on div "Details Date of birth DD 01 02 03 04 05 06 07 08 09 10 11 12 13 14 15 16 17 18 …" at bounding box center [384, 117] width 619 height 565
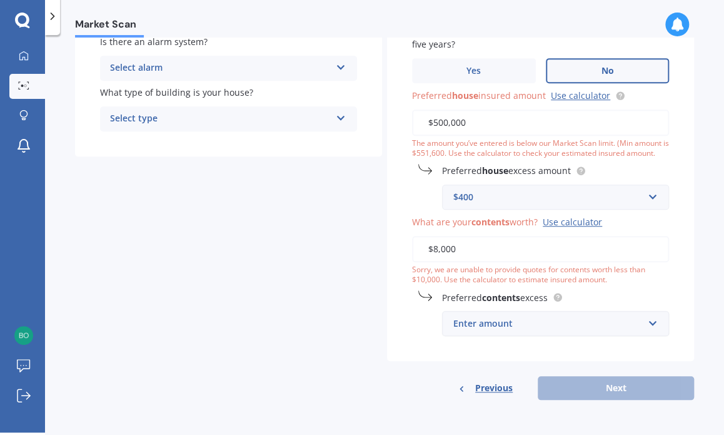
drag, startPoint x: 645, startPoint y: 319, endPoint x: 460, endPoint y: 321, distance: 185.1
drag, startPoint x: 460, startPoint y: 321, endPoint x: 453, endPoint y: 314, distance: 10.2
drag, startPoint x: 453, startPoint y: 314, endPoint x: 345, endPoint y: 322, distance: 107.8
click at [345, 322] on div "Details Date of birth DD 01 02 03 04 05 06 07 08 09 10 11 12 13 14 15 16 17 18 …" at bounding box center [384, 117] width 619 height 565
click at [458, 347] on div "Have you had any house accidents or claims in the last five years? Yes No Type …" at bounding box center [540, 98] width 307 height 526
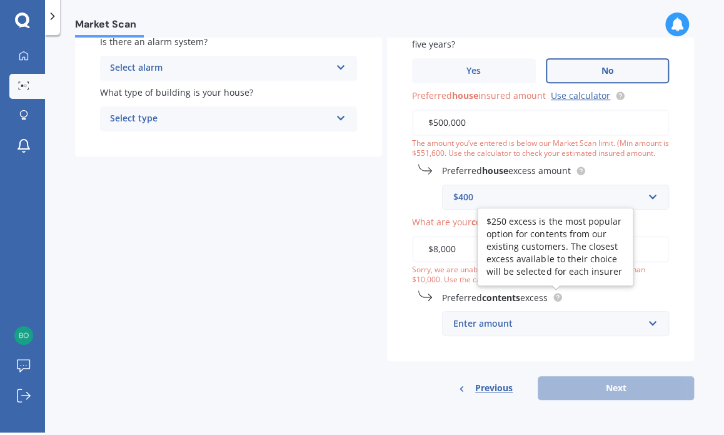
click at [561, 294] on circle at bounding box center [557, 297] width 8 height 8
click at [555, 294] on circle at bounding box center [557, 297] width 8 height 8
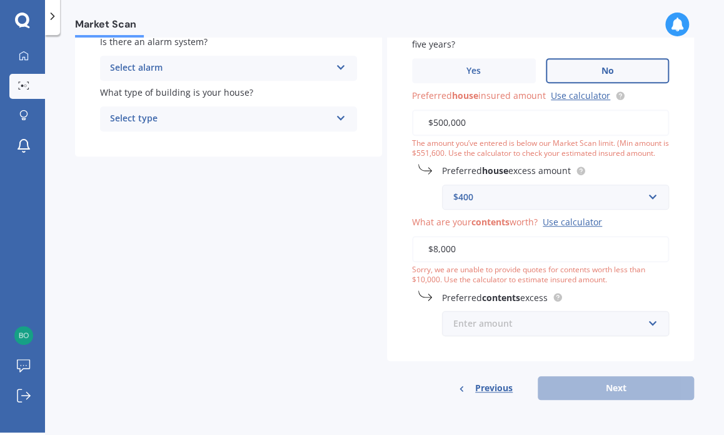
click at [444, 330] on input "text" at bounding box center [551, 323] width 216 height 24
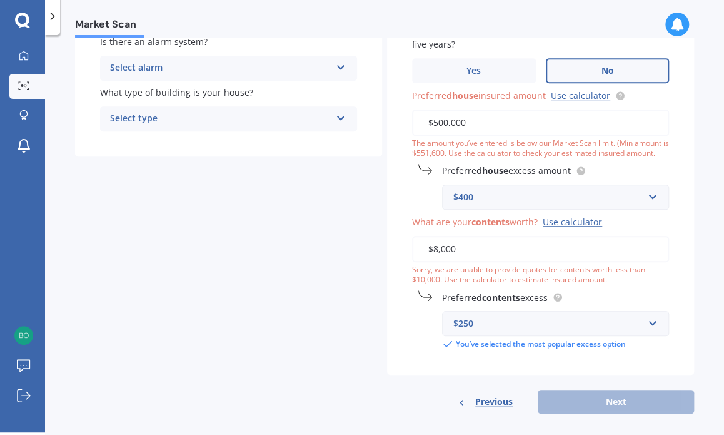
drag, startPoint x: 444, startPoint y: 330, endPoint x: 433, endPoint y: 334, distance: 11.5
click at [433, 334] on div "Preferred contents excess $250 $250 $300 $400 $500 $750 $1,000 $2,000 You’ve se…" at bounding box center [540, 319] width 257 height 59
click at [613, 401] on div "Previous Next" at bounding box center [540, 402] width 307 height 24
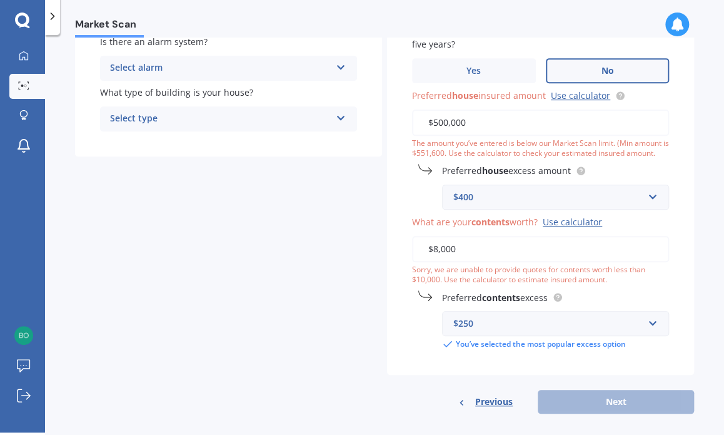
drag, startPoint x: 613, startPoint y: 401, endPoint x: 600, endPoint y: 395, distance: 14.8
click at [600, 395] on div "Previous Next" at bounding box center [540, 402] width 307 height 24
click at [610, 395] on div "Previous Next" at bounding box center [540, 402] width 307 height 24
click at [508, 92] on span "Preferred house insured amount" at bounding box center [479, 95] width 134 height 12
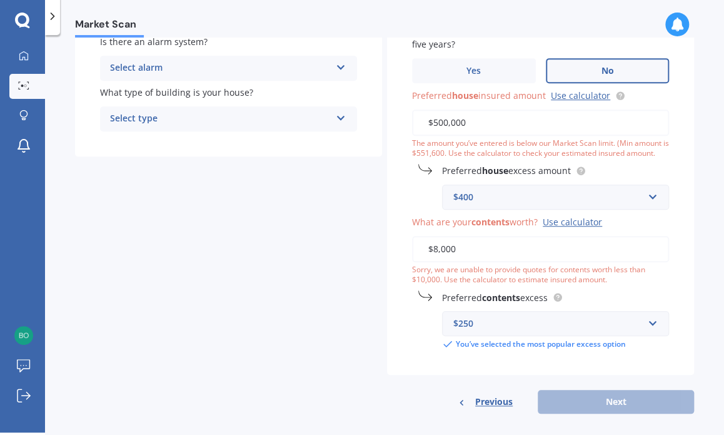
click at [508, 109] on input "$500,000" at bounding box center [540, 122] width 257 height 26
drag, startPoint x: 472, startPoint y: 119, endPoint x: 465, endPoint y: 114, distance: 9.0
drag, startPoint x: 465, startPoint y: 114, endPoint x: 458, endPoint y: 115, distance: 6.3
click at [458, 115] on input "$500,000" at bounding box center [540, 122] width 257 height 26
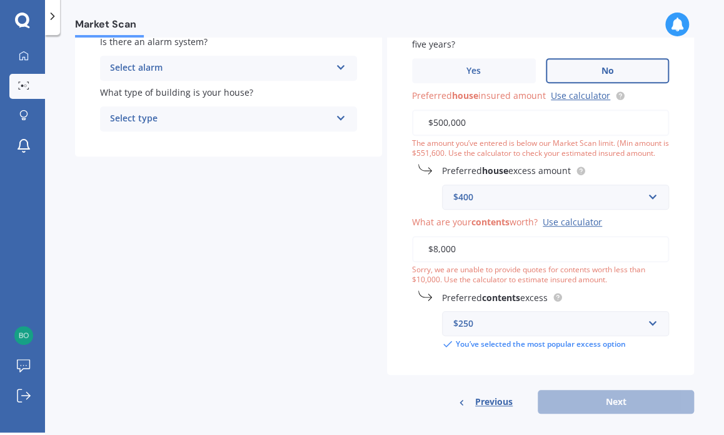
click at [458, 115] on input "$500,000" at bounding box center [540, 122] width 257 height 26
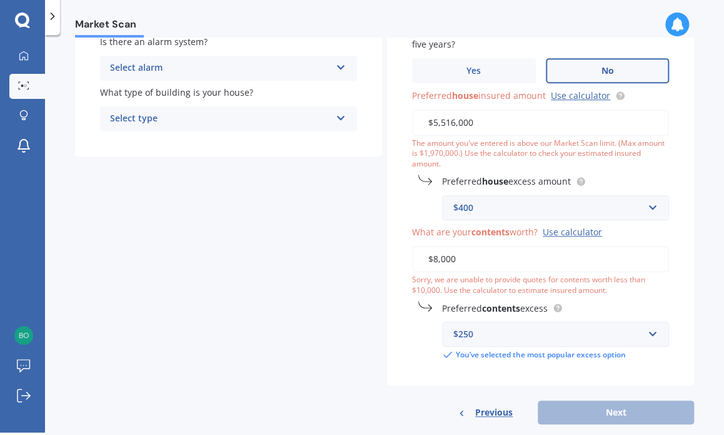
click at [628, 181] on label "Preferred house excess amount" at bounding box center [553, 180] width 222 height 13
drag, startPoint x: 560, startPoint y: 405, endPoint x: 556, endPoint y: 395, distance: 10.7
click at [556, 395] on div "Have you had any house accidents or claims in the last five years? Yes No Type …" at bounding box center [540, 129] width 307 height 589
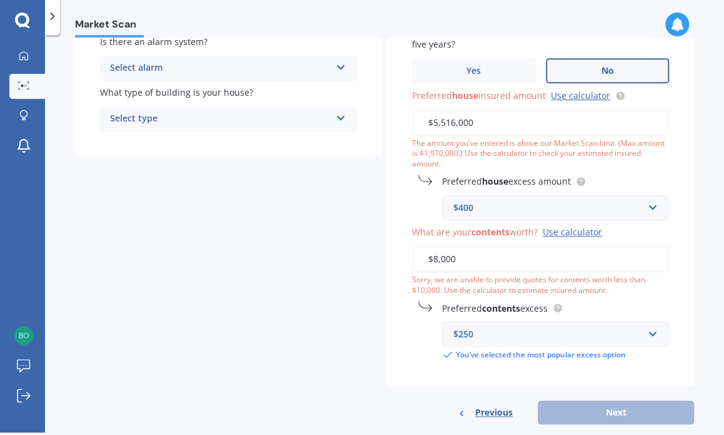
click at [475, 119] on input "$5,516,000" at bounding box center [540, 122] width 257 height 26
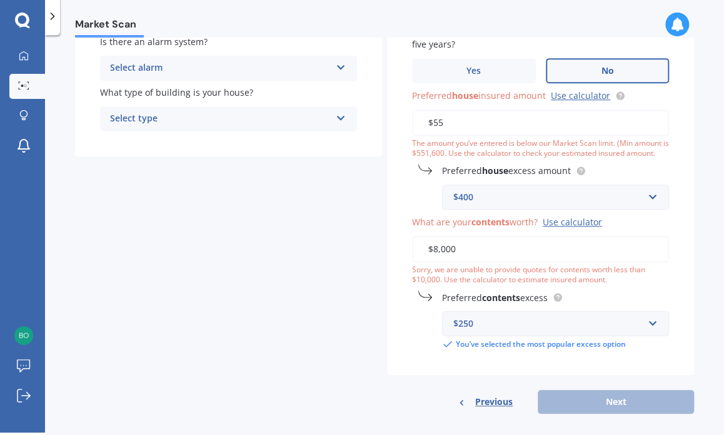
type input "$5"
click at [448, 118] on input "$515,600" at bounding box center [540, 122] width 257 height 26
type input "$600"
click at [436, 250] on input "$8,000" at bounding box center [540, 249] width 257 height 26
click at [457, 249] on input "$8,000" at bounding box center [540, 249] width 257 height 26
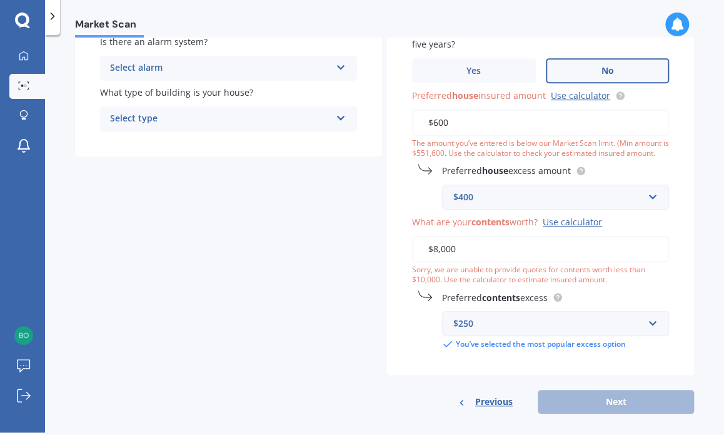
click at [457, 249] on input "$8,000" at bounding box center [540, 249] width 257 height 26
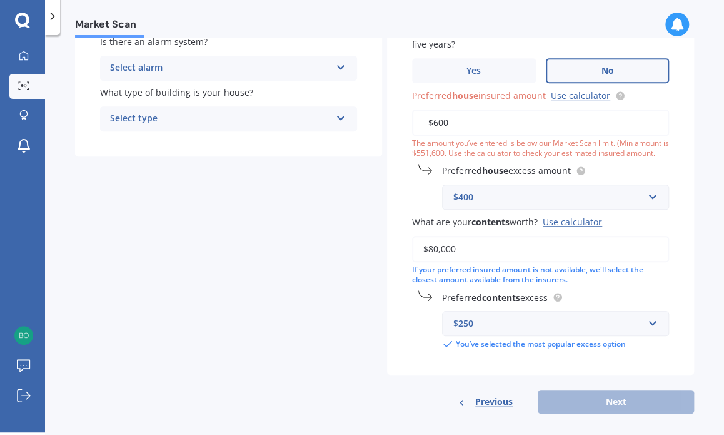
type input "$80,000"
click at [573, 390] on div "Previous Next" at bounding box center [540, 402] width 307 height 24
click at [613, 395] on div "Previous Next" at bounding box center [540, 402] width 307 height 24
click at [451, 127] on input "$600" at bounding box center [540, 122] width 257 height 26
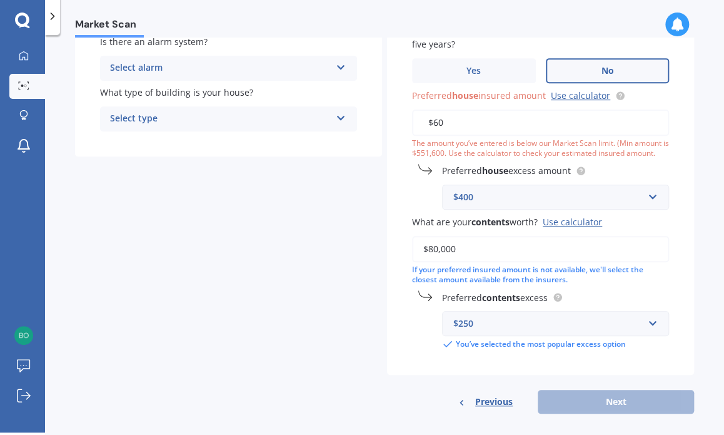
type input "$6"
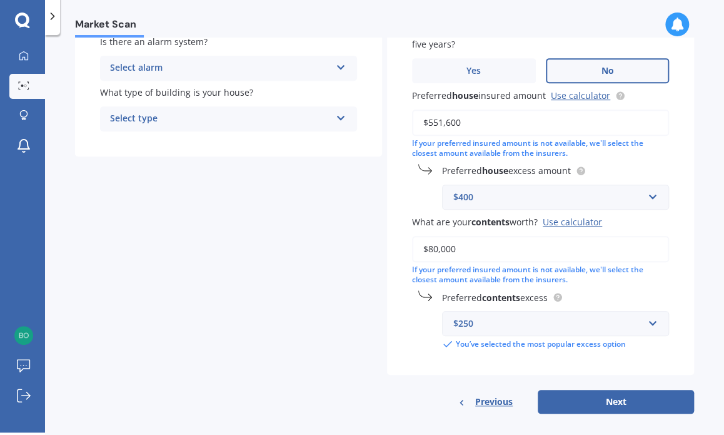
type input "$551,600"
click at [620, 166] on label "Preferred house excess amount" at bounding box center [553, 170] width 222 height 13
drag, startPoint x: 605, startPoint y: 397, endPoint x: 549, endPoint y: 398, distance: 56.3
click at [549, 398] on button "Next" at bounding box center [616, 402] width 156 height 24
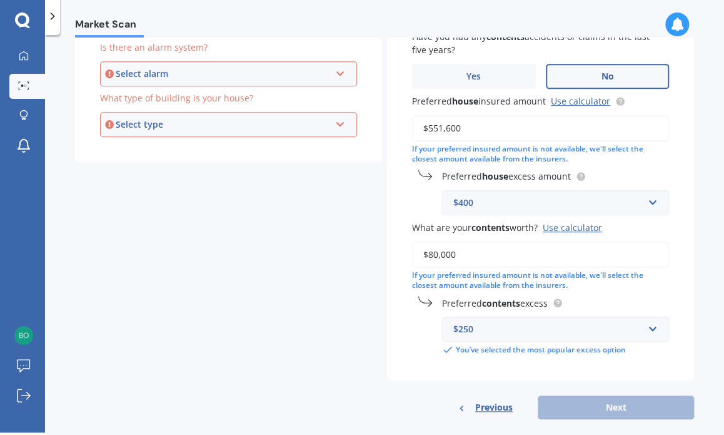
scroll to position [277, 0]
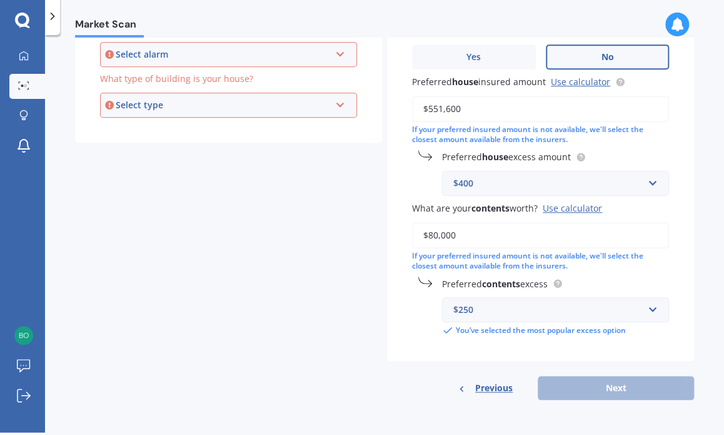
click at [605, 382] on div "Previous Next" at bounding box center [540, 388] width 307 height 24
click at [560, 402] on form "House & Contents Market Scan 70 % Let's get to know you and see how we can help…" at bounding box center [384, 93] width 619 height 634
click at [606, 374] on div "Have you had any house accidents or claims in the last five years? Yes No Type …" at bounding box center [540, 110] width 307 height 579
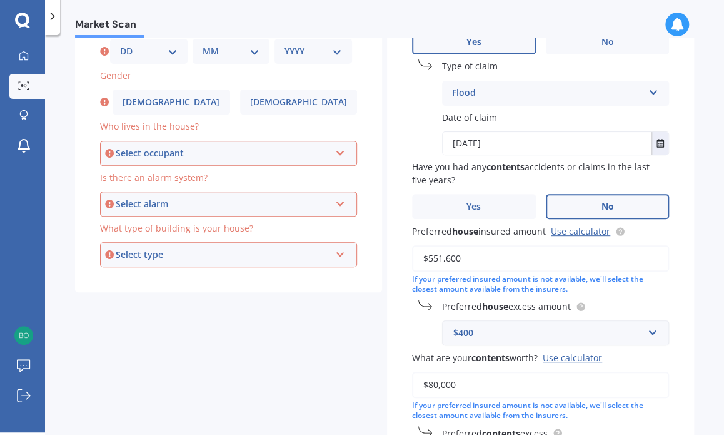
scroll to position [127, 0]
click at [602, 204] on span "No" at bounding box center [607, 207] width 13 height 11
click at [0, 0] on input "No" at bounding box center [0, 0] width 0 height 0
click at [503, 216] on label "Yes" at bounding box center [474, 206] width 124 height 25
click at [0, 0] on input "Yes" at bounding box center [0, 0] width 0 height 0
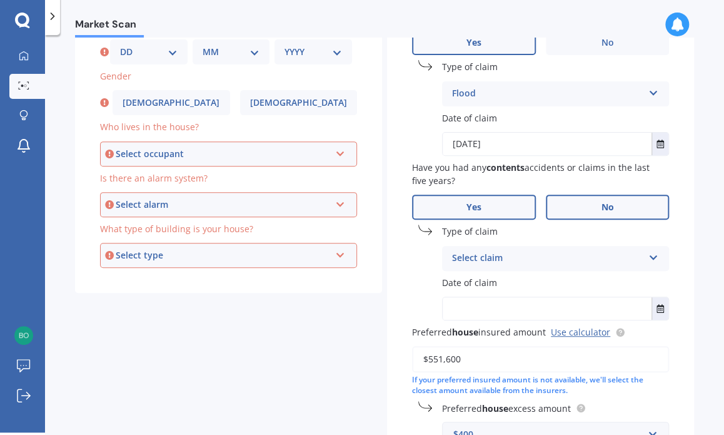
click at [579, 201] on label "No" at bounding box center [608, 206] width 124 height 25
click at [0, 0] on input "No" at bounding box center [0, 0] width 0 height 0
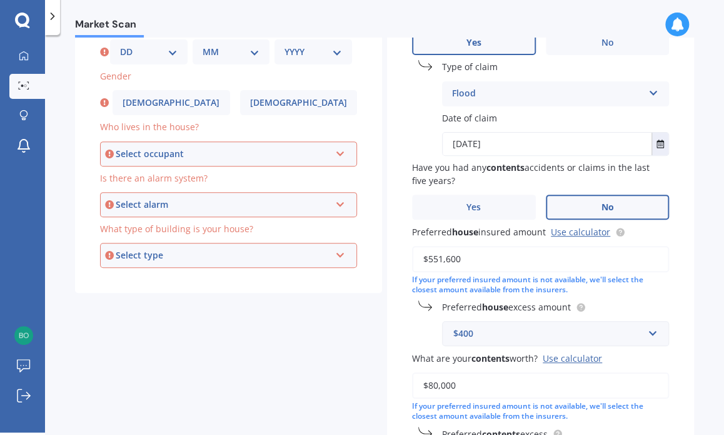
click at [598, 199] on label "No" at bounding box center [608, 206] width 124 height 25
click at [0, 0] on input "No" at bounding box center [0, 0] width 0 height 0
click at [598, 203] on label "No" at bounding box center [608, 206] width 124 height 25
click at [0, 0] on input "No" at bounding box center [0, 0] width 0 height 0
drag, startPoint x: 668, startPoint y: 227, endPoint x: 546, endPoint y: 224, distance: 121.9
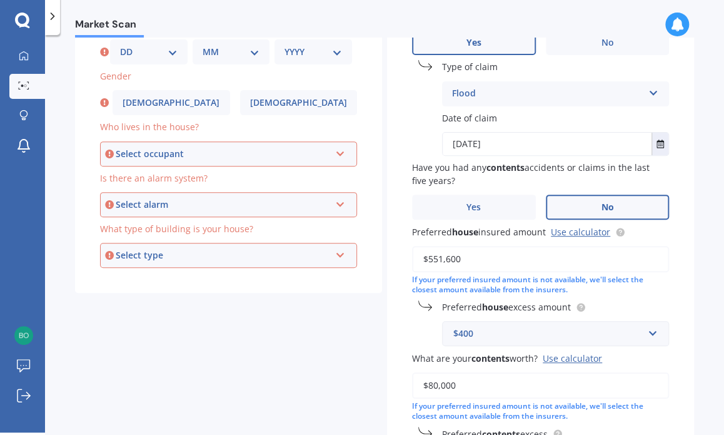
click at [546, 224] on span "Preferred house insured amount Use calculator" at bounding box center [518, 230] width 213 height 13
click at [604, 202] on span "No" at bounding box center [607, 207] width 13 height 11
click at [0, 0] on input "No" at bounding box center [0, 0] width 0 height 0
click at [604, 202] on span "No" at bounding box center [607, 207] width 13 height 11
click at [0, 0] on input "No" at bounding box center [0, 0] width 0 height 0
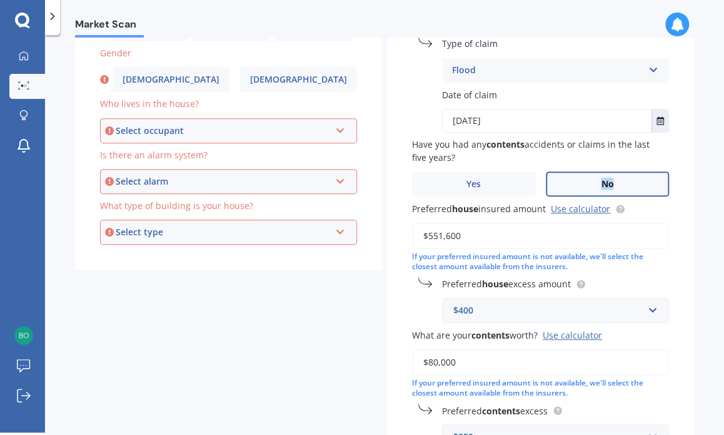
scroll to position [152, 0]
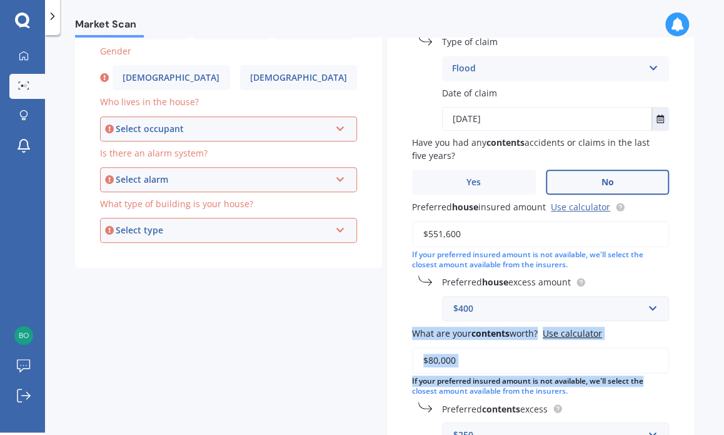
drag, startPoint x: 716, startPoint y: 304, endPoint x: 709, endPoint y: 385, distance: 81.0
click at [709, 385] on div "Market Scan House & Contents Market Scan 70 % Let's get to know you and see how…" at bounding box center [384, 236] width 679 height 397
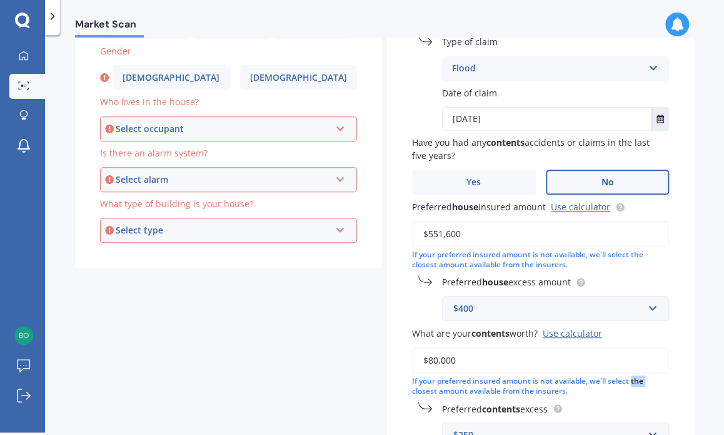
click at [709, 385] on div "Market Scan House & Contents Market Scan 70 % Let's get to know you and see how…" at bounding box center [384, 236] width 679 height 397
click at [643, 400] on div "Have you had any house accidents or claims in the last five years? Yes No Type …" at bounding box center [540, 216] width 307 height 540
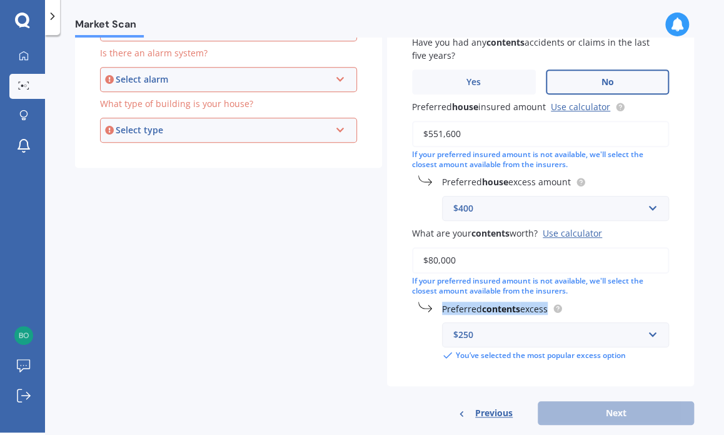
scroll to position [277, 0]
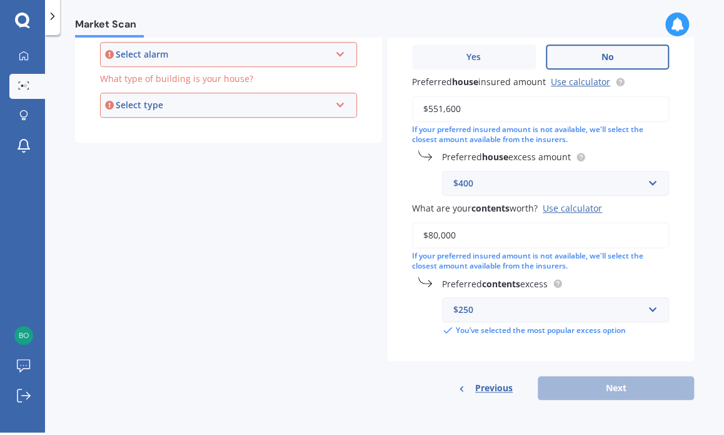
click at [624, 387] on div "Previous Next" at bounding box center [540, 388] width 307 height 24
click at [620, 387] on div "Previous Next" at bounding box center [540, 388] width 307 height 24
click at [601, 59] on span "No" at bounding box center [607, 57] width 13 height 11
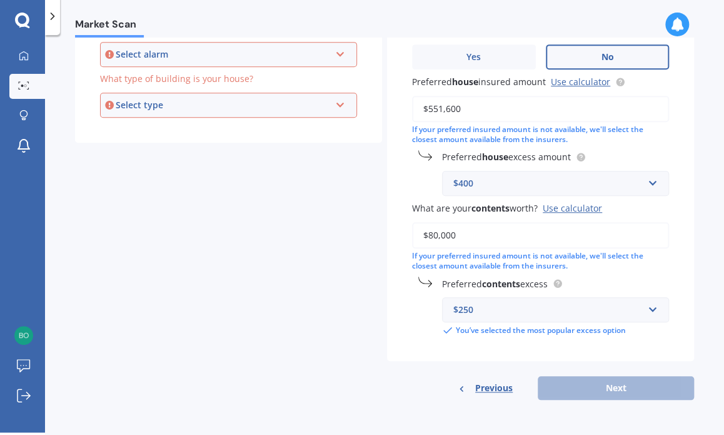
click at [0, 0] on input "No" at bounding box center [0, 0] width 0 height 0
click at [648, 51] on label "No" at bounding box center [608, 56] width 124 height 25
click at [0, 0] on input "No" at bounding box center [0, 0] width 0 height 0
click at [648, 51] on label "No" at bounding box center [608, 56] width 124 height 25
click at [0, 0] on input "No" at bounding box center [0, 0] width 0 height 0
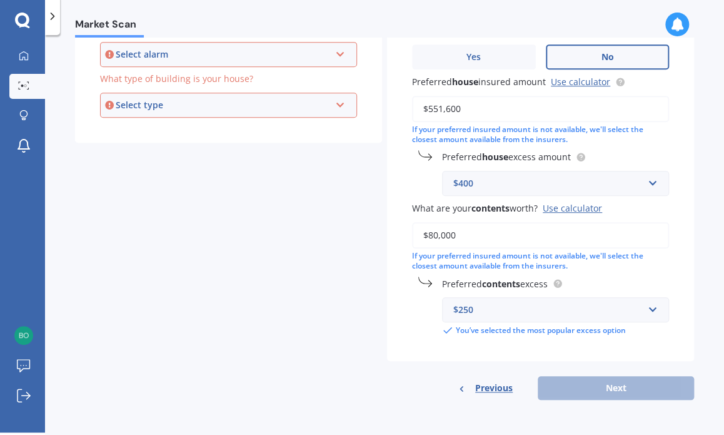
click at [648, 51] on label "No" at bounding box center [608, 56] width 124 height 25
click at [0, 0] on input "No" at bounding box center [0, 0] width 0 height 0
click at [648, 51] on label "No" at bounding box center [608, 56] width 124 height 25
click at [0, 0] on input "No" at bounding box center [0, 0] width 0 height 0
click at [645, 88] on div "Preferred house insured amount Use calculator $551,600 If your preferred insure…" at bounding box center [540, 109] width 257 height 71
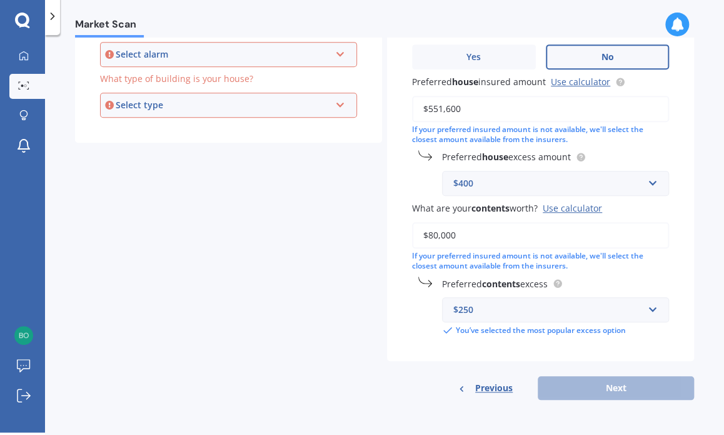
click at [693, 50] on div "Market Scan House & Contents Market Scan 70 % Let's get to know you and see how…" at bounding box center [384, 236] width 679 height 397
click at [588, 13] on div "Market Scan" at bounding box center [384, 17] width 679 height 40
click at [483, 54] on label "Yes" at bounding box center [474, 56] width 124 height 25
click at [0, 0] on input "Yes" at bounding box center [0, 0] width 0 height 0
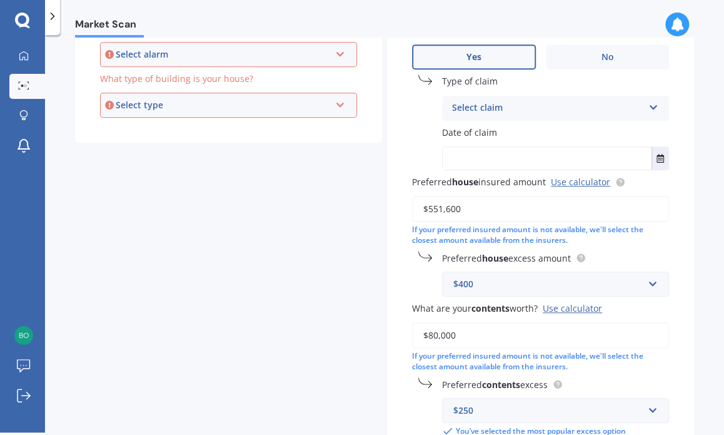
click at [483, 54] on label "Yes" at bounding box center [474, 56] width 124 height 25
click at [0, 0] on input "Yes" at bounding box center [0, 0] width 0 height 0
click at [483, 54] on label "Yes" at bounding box center [474, 56] width 124 height 25
click at [0, 0] on input "Yes" at bounding box center [0, 0] width 0 height 0
click at [609, 46] on label "No" at bounding box center [608, 56] width 124 height 25
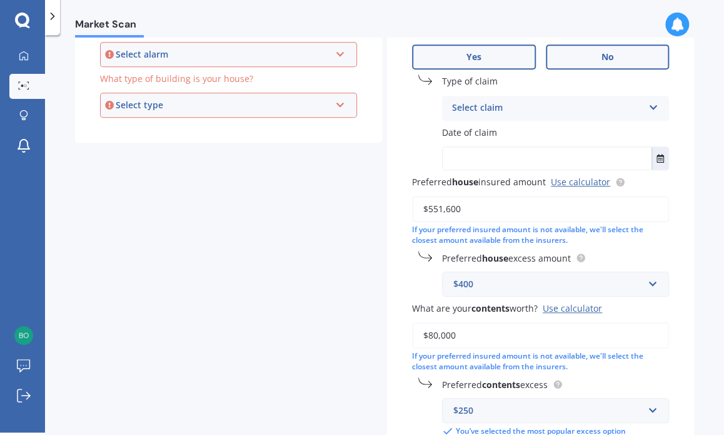
click at [0, 0] on input "No" at bounding box center [0, 0] width 0 height 0
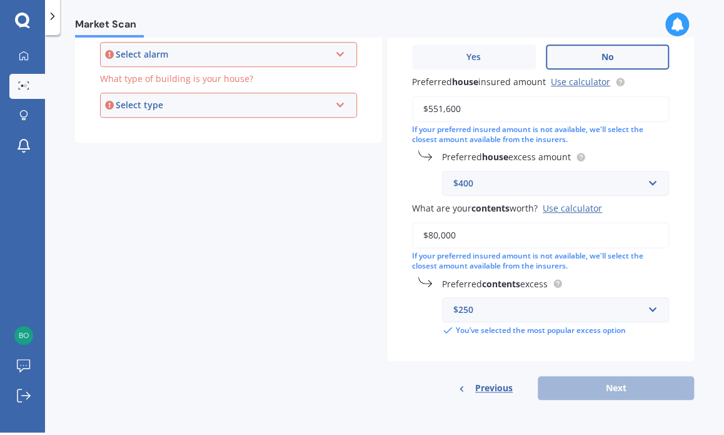
click at [609, 47] on label "No" at bounding box center [608, 56] width 124 height 25
click at [0, 0] on input "No" at bounding box center [0, 0] width 0 height 0
click at [601, 54] on span "No" at bounding box center [607, 57] width 13 height 11
click at [0, 0] on input "No" at bounding box center [0, 0] width 0 height 0
click at [601, 54] on span "No" at bounding box center [607, 57] width 13 height 11
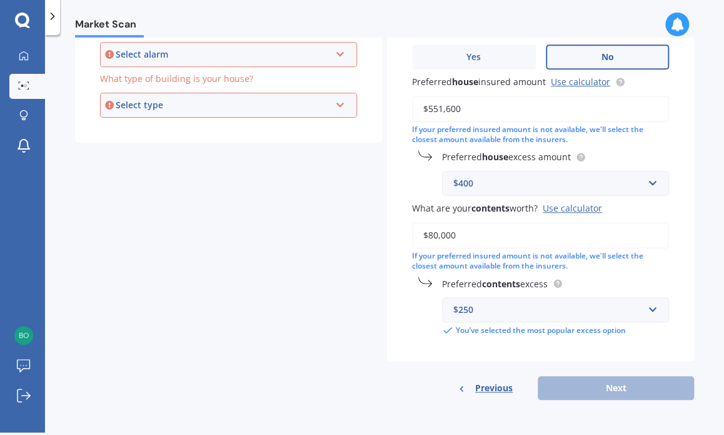
click at [0, 0] on input "No" at bounding box center [0, 0] width 0 height 0
click at [601, 54] on span "No" at bounding box center [607, 57] width 13 height 11
click at [0, 0] on input "No" at bounding box center [0, 0] width 0 height 0
click at [601, 54] on span "No" at bounding box center [607, 57] width 13 height 11
click at [0, 0] on input "No" at bounding box center [0, 0] width 0 height 0
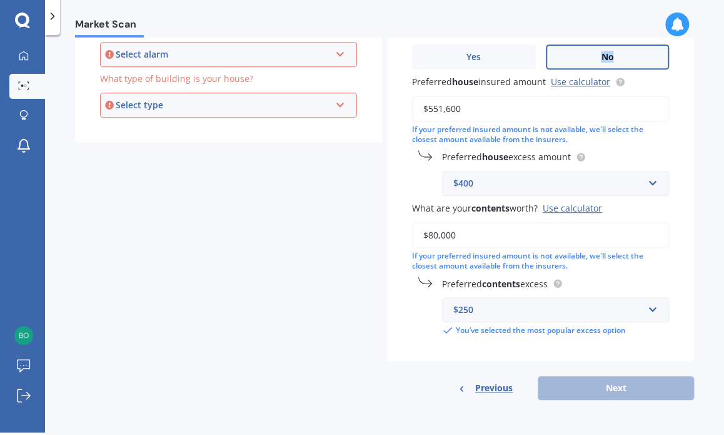
click at [601, 54] on span "No" at bounding box center [607, 57] width 13 height 11
click at [0, 0] on input "No" at bounding box center [0, 0] width 0 height 0
click at [601, 54] on span "No" at bounding box center [607, 57] width 13 height 11
click at [0, 0] on input "No" at bounding box center [0, 0] width 0 height 0
click at [603, 56] on span "No" at bounding box center [607, 57] width 13 height 11
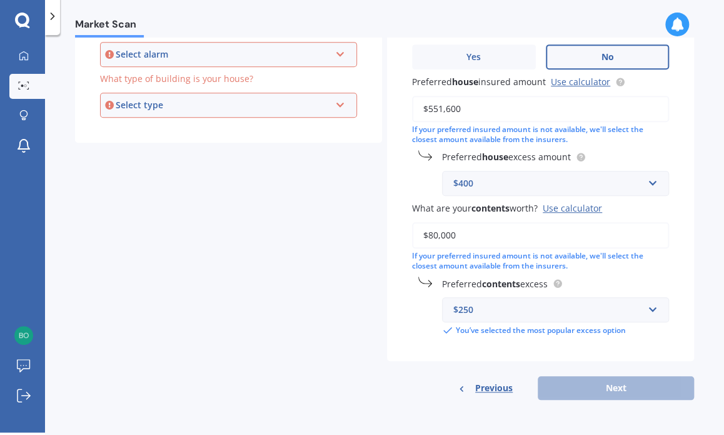
click at [0, 0] on input "No" at bounding box center [0, 0] width 0 height 0
click at [603, 56] on span "No" at bounding box center [607, 57] width 13 height 11
click at [0, 0] on input "No" at bounding box center [0, 0] width 0 height 0
click at [595, 385] on div "Previous Next" at bounding box center [540, 388] width 307 height 24
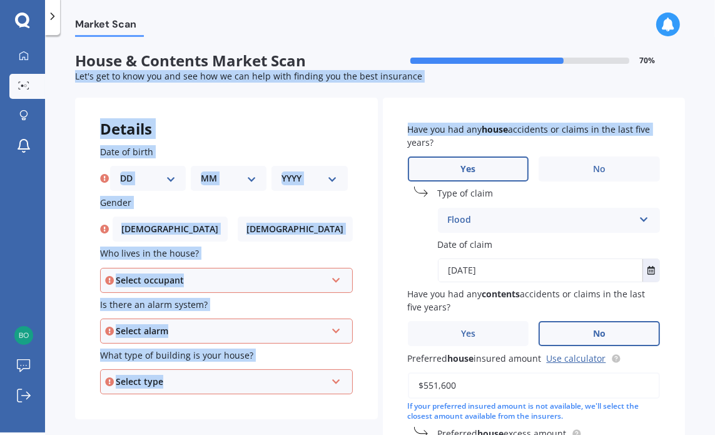
scroll to position [0, 0]
drag, startPoint x: 707, startPoint y: 89, endPoint x: 693, endPoint y: 47, distance: 44.1
click at [693, 47] on div "Market Scan House & Contents Market Scan 70 % Let's get to know you and see how…" at bounding box center [380, 236] width 670 height 397
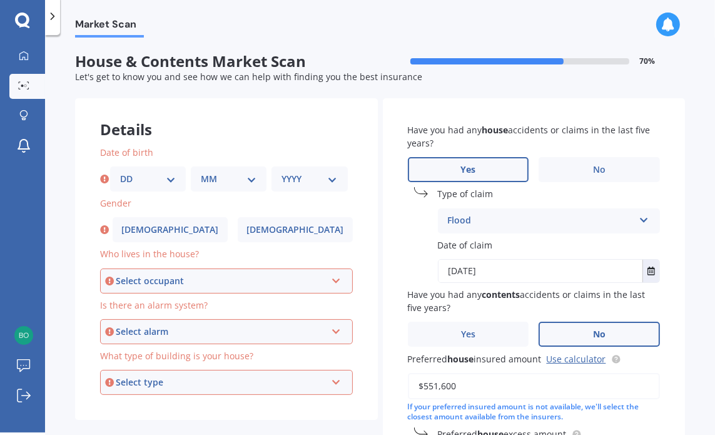
click at [501, 53] on div "70 %" at bounding box center [532, 62] width 305 height 18
click at [150, 199] on label "Gender" at bounding box center [224, 202] width 248 height 13
click at [130, 183] on select "DD 01 02 03 04 05 06 07 08 09 10 11 12 13 14 15 16 17 18 19 20 21 22 23 24 25 2…" at bounding box center [148, 179] width 56 height 14
click at [171, 182] on select "DD 01 02 03 04 05 06 07 08 09 10 11 12 13 14 15 16 17 18 19 20 21 22 23 24 25 2…" at bounding box center [148, 179] width 56 height 14
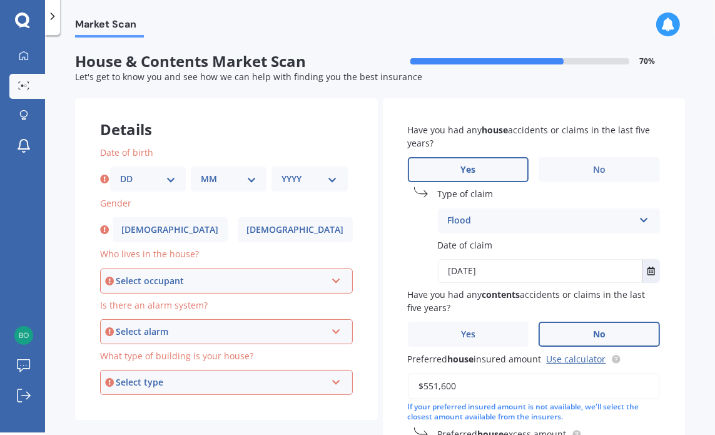
click at [168, 177] on select "DD 01 02 03 04 05 06 07 08 09 10 11 12 13 14 15 16 17 18 19 20 21 22 23 24 25 2…" at bounding box center [148, 179] width 56 height 14
click at [120, 172] on select "DD 01 02 03 04 05 06 07 08 09 10 11 12 13 14 15 16 17 18 19 20 21 22 23 24 25 2…" at bounding box center [148, 179] width 56 height 14
click at [123, 176] on select "DD 01 02 03 04 05 06 07 08 09 10 11 12 13 14 15 16 17 18 19 20 21 22 23 24 25 2…" at bounding box center [148, 179] width 56 height 14
click at [120, 172] on select "DD 01 02 03 04 05 06 07 08 09 10 11 12 13 14 15 16 17 18 19 20 21 22 23 24 25 2…" at bounding box center [148, 179] width 56 height 14
click at [173, 181] on select "DD 01 02 03 04 05 06 07 08 09 10 11 12 13 14 15 16 17 18 19 20 21 22 23 24 25 2…" at bounding box center [148, 179] width 56 height 14
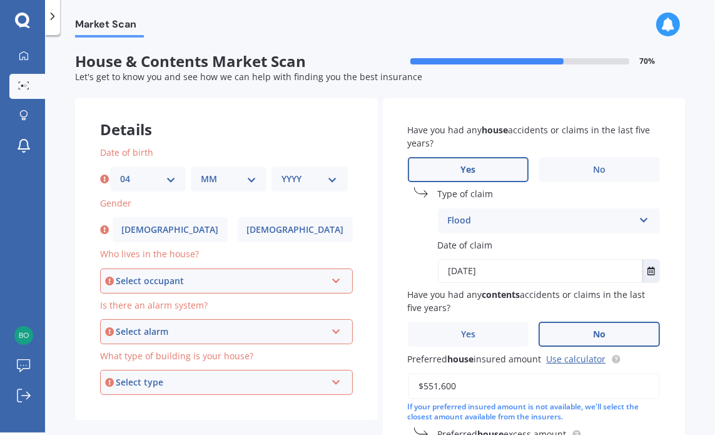
select select "25"
click at [120, 172] on select "DD 01 02 03 04 05 06 07 08 09 10 11 12 13 14 15 16 17 18 19 20 21 22 23 24 25 2…" at bounding box center [148, 179] width 56 height 14
click at [251, 177] on select "MM 01 02 03 04 05 06 07 08 09 10 11 12" at bounding box center [229, 179] width 56 height 14
click at [243, 175] on select "MM 01 02 03 04 05 06 07 08 09 10 11 12" at bounding box center [229, 179] width 56 height 14
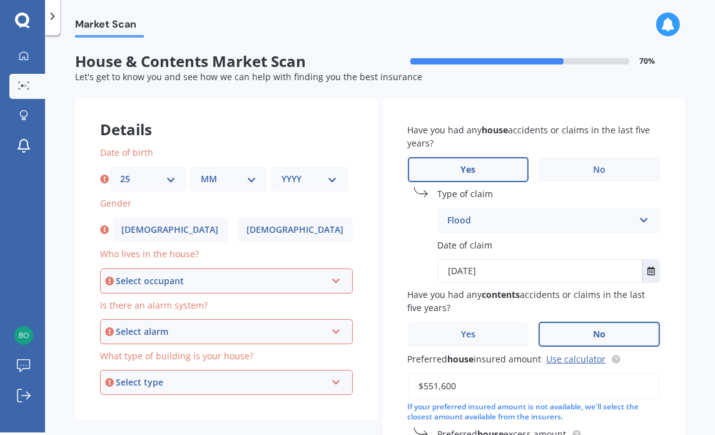
click at [243, 175] on select "MM 01 02 03 04 05 06 07 08 09 10 11 12" at bounding box center [229, 179] width 56 height 14
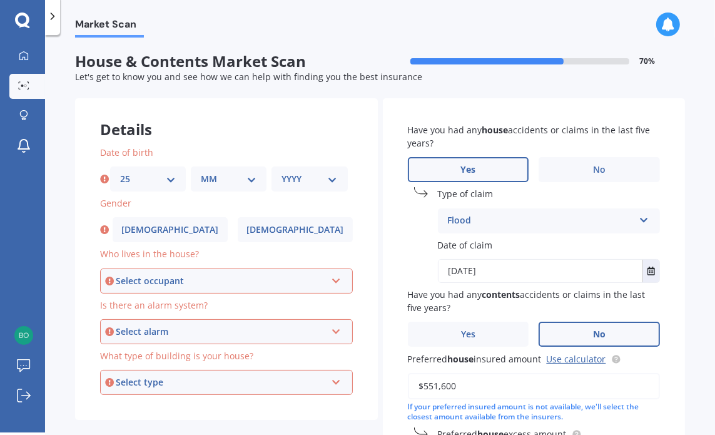
drag, startPoint x: 243, startPoint y: 175, endPoint x: 205, endPoint y: 211, distance: 51.7
click at [205, 211] on div "Gender [DEMOGRAPHIC_DATA] [DEMOGRAPHIC_DATA]" at bounding box center [226, 219] width 253 height 46
click at [254, 177] on select "MM 01 02 03 04 05 06 07 08 09 10 11 12" at bounding box center [229, 179] width 56 height 14
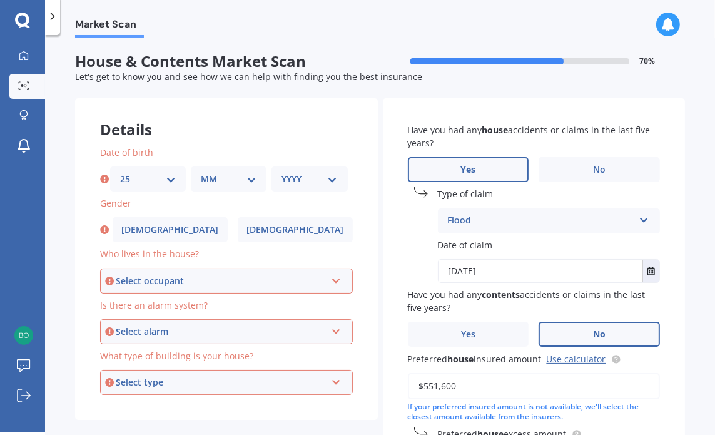
select select "03"
click at [201, 172] on select "MM 01 02 03 04 05 06 07 08 09 10 11 12" at bounding box center [229, 179] width 56 height 14
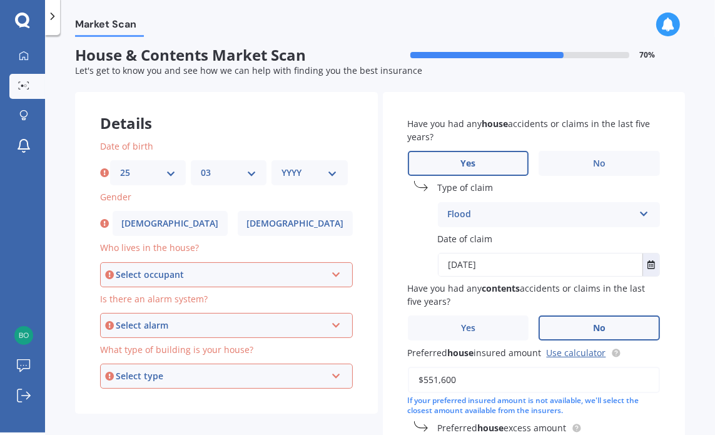
scroll to position [8, 0]
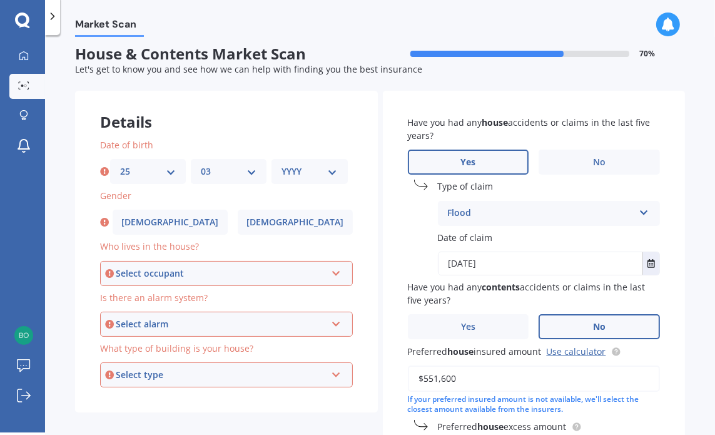
click at [333, 169] on select "YYYY 2009 2008 2007 2006 2005 2004 2003 2002 2001 2000 1999 1998 1997 1996 1995…" at bounding box center [309, 171] width 56 height 14
click at [281, 164] on select "YYYY 2009 2008 2007 2006 2005 2004 2003 2002 2001 2000 1999 1998 1997 1996 1995…" at bounding box center [309, 171] width 56 height 14
click at [301, 269] on div "Select occupant" at bounding box center [221, 273] width 210 height 14
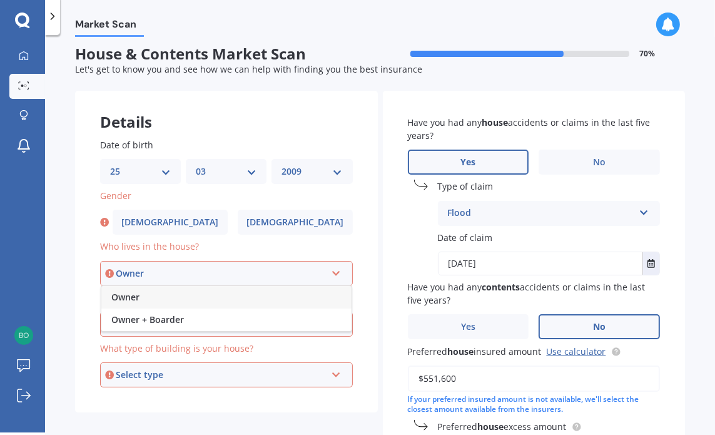
click at [336, 147] on label "Date of birth" at bounding box center [224, 144] width 248 height 13
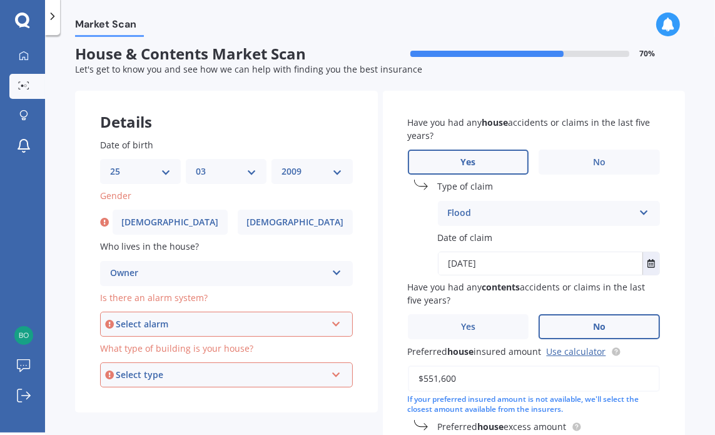
click at [333, 164] on select "YYYY 2009 2008 2007 2006 2005 2004 2003 2002 2001 2000 1999 1998 1997 1996 1995…" at bounding box center [311, 171] width 61 height 14
click at [281, 164] on select "YYYY 2009 2008 2007 2006 2005 2004 2003 2002 2001 2000 1999 1998 1997 1996 1995…" at bounding box center [311, 171] width 61 height 14
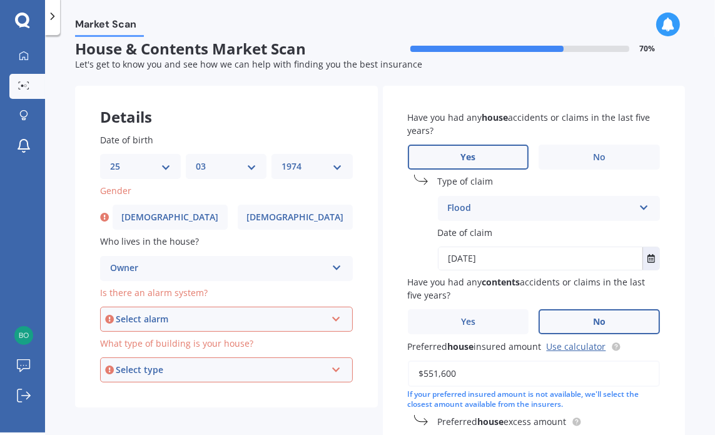
scroll to position [16, 0]
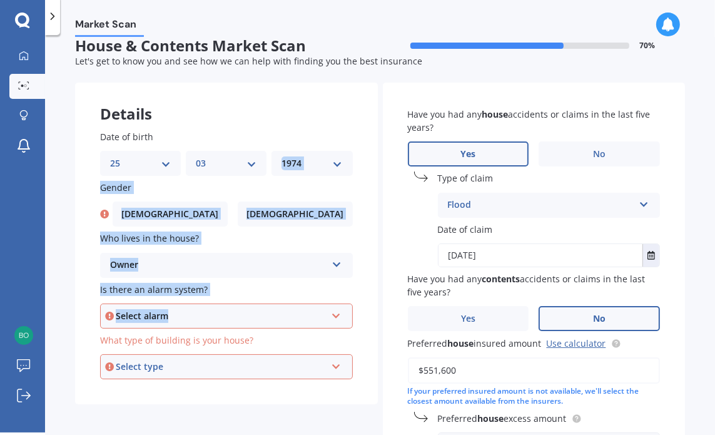
drag, startPoint x: 317, startPoint y: 312, endPoint x: 335, endPoint y: 163, distance: 150.5
click at [335, 163] on div "Date of birth DD 01 02 03 04 05 06 07 08 09 10 11 12 13 14 15 16 17 18 19 20 21…" at bounding box center [226, 254] width 303 height 299
click at [335, 163] on select "YYYY 2009 2008 2007 2006 2005 2004 2003 2002 2001 2000 1999 1998 1997 1996 1995…" at bounding box center [311, 163] width 61 height 14
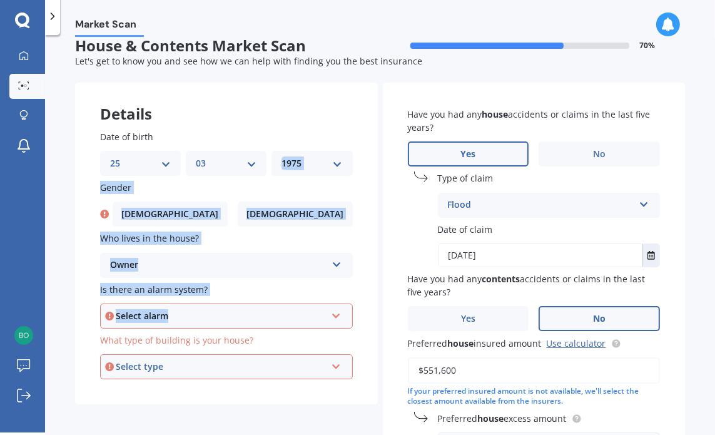
click at [281, 156] on select "YYYY 2009 2008 2007 2006 2005 2004 2003 2002 2001 2000 1999 1998 1997 1996 1995…" at bounding box center [311, 163] width 61 height 14
click at [336, 158] on select "YYYY 2009 2008 2007 2006 2005 2004 2003 2002 2001 2000 1999 1998 1997 1996 1995…" at bounding box center [311, 163] width 61 height 14
click at [170, 214] on span "[DEMOGRAPHIC_DATA]" at bounding box center [169, 214] width 99 height 11
click at [0, 0] on input "[DEMOGRAPHIC_DATA]" at bounding box center [0, 0] width 0 height 0
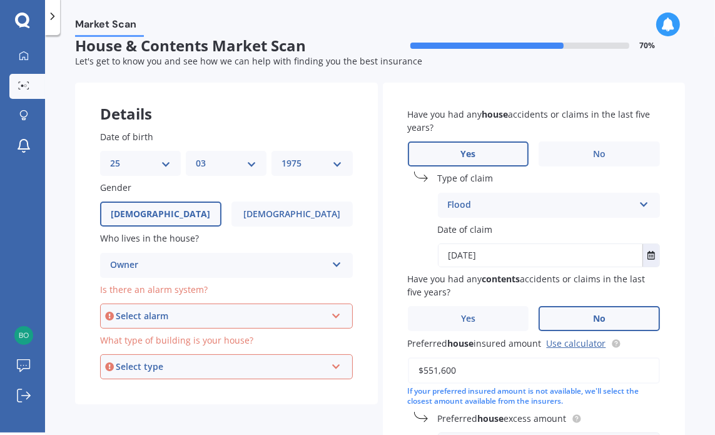
click at [334, 162] on select "YYYY 2009 2008 2007 2006 2005 2004 2003 2002 2001 2000 1999 1998 1997 1996 1995…" at bounding box center [311, 163] width 61 height 14
click at [343, 257] on div "Owner Owner Owner + Boarder" at bounding box center [226, 265] width 253 height 25
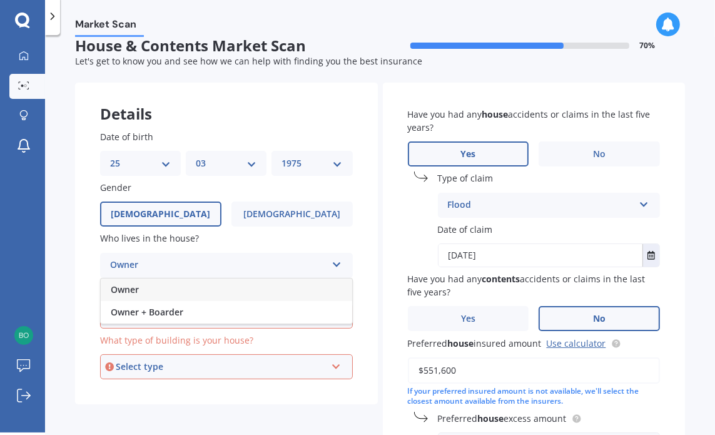
click at [321, 161] on select "YYYY 2009 2008 2007 2006 2005 2004 2003 2002 2001 2000 1999 1998 1997 1996 1995…" at bounding box center [311, 163] width 61 height 14
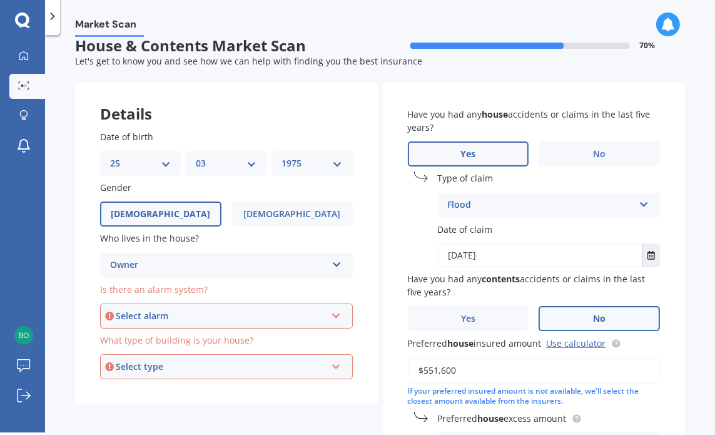
click at [331, 159] on select "YYYY 2009 2008 2007 2006 2005 2004 2003 2002 2001 2000 1999 1998 1997 1996 1995…" at bounding box center [311, 163] width 61 height 14
drag, startPoint x: 335, startPoint y: 162, endPoint x: 344, endPoint y: 228, distance: 66.9
click at [344, 228] on div "Date of birth DD 01 02 03 04 05 06 07 08 09 10 11 12 13 14 15 16 17 18 19 20 21…" at bounding box center [226, 254] width 303 height 299
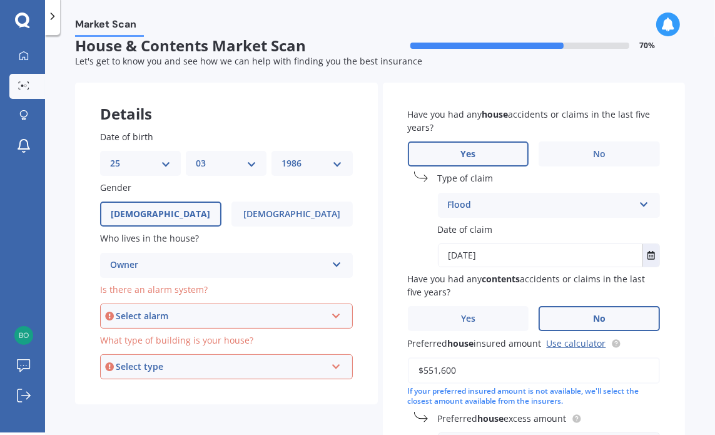
click at [281, 156] on select "YYYY 2009 2008 2007 2006 2005 2004 2003 2002 2001 2000 1999 1998 1997 1996 1995…" at bounding box center [311, 163] width 61 height 14
click at [332, 238] on label "Who lives in the house?" at bounding box center [224, 237] width 248 height 13
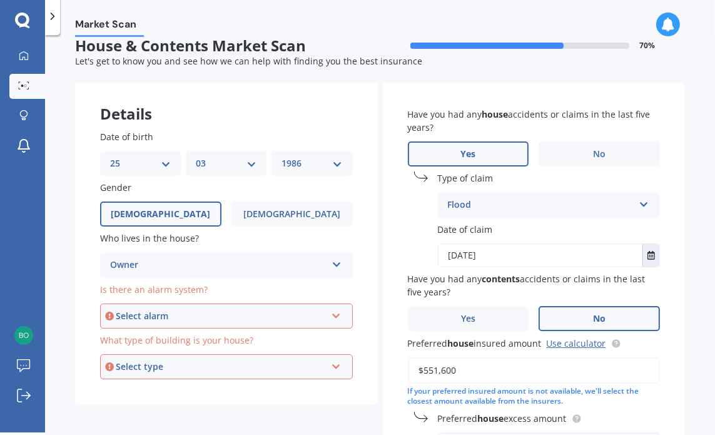
click at [336, 256] on div "Owner Owner Owner + Boarder" at bounding box center [226, 265] width 253 height 25
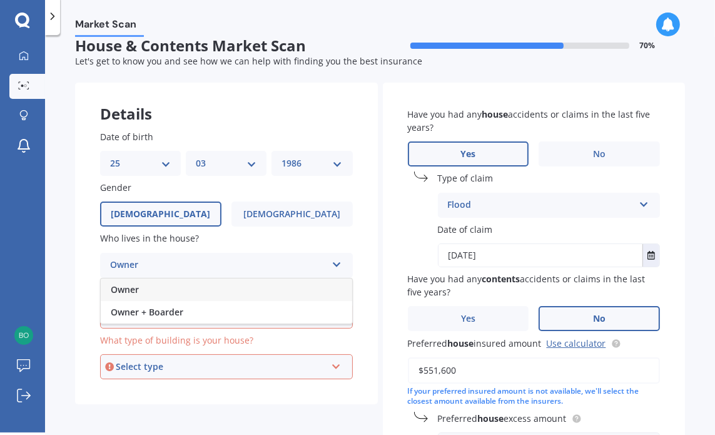
click at [336, 256] on div "Owner Owner Owner + Boarder" at bounding box center [226, 265] width 253 height 25
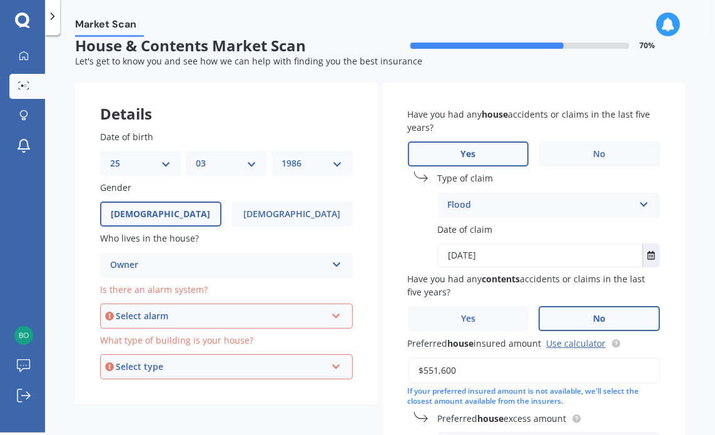
click at [339, 154] on div "YYYY 2009 2008 2007 2006 2005 2004 2003 2002 2001 2000 1999 1998 1997 1996 1995…" at bounding box center [311, 163] width 81 height 25
drag, startPoint x: 337, startPoint y: 163, endPoint x: 336, endPoint y: 204, distance: 41.3
click at [336, 204] on div "Date of birth DD 01 02 03 04 05 06 07 08 09 10 11 12 13 14 15 16 17 18 19 20 21…" at bounding box center [226, 254] width 303 height 299
click at [281, 156] on select "YYYY 2009 2008 2007 2006 2005 2004 2003 2002 2001 2000 1999 1998 1997 1996 1995…" at bounding box center [311, 163] width 61 height 14
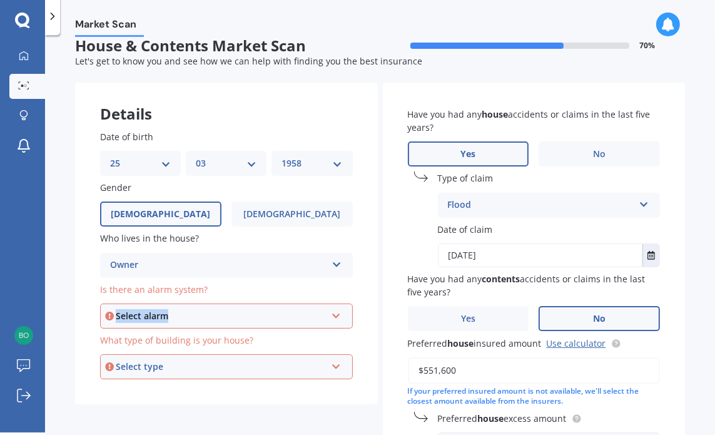
drag, startPoint x: 333, startPoint y: 300, endPoint x: 333, endPoint y: 269, distance: 30.6
click at [333, 269] on div "Date of birth DD 01 02 03 04 05 06 07 08 09 10 11 12 13 14 15 16 17 18 19 20 21…" at bounding box center [226, 254] width 303 height 299
drag, startPoint x: 331, startPoint y: 159, endPoint x: 338, endPoint y: 282, distance: 122.7
click at [338, 282] on div "Date of birth DD 01 02 03 04 05 06 07 08 09 10 11 12 13 14 15 16 17 18 19 20 21…" at bounding box center [226, 254] width 303 height 299
click at [281, 156] on select "YYYY 2009 2008 2007 2006 2005 2004 2003 2002 2001 2000 1999 1998 1997 1996 1995…" at bounding box center [311, 163] width 61 height 14
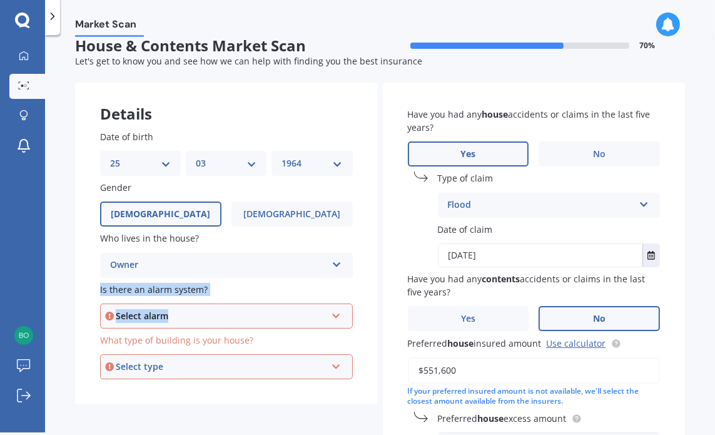
click at [334, 291] on label "Is there an alarm system?" at bounding box center [224, 289] width 248 height 13
click at [336, 260] on icon at bounding box center [336, 262] width 11 height 9
drag, startPoint x: 332, startPoint y: 159, endPoint x: 340, endPoint y: 234, distance: 75.5
click at [340, 234] on div "Date of birth DD 01 02 03 04 05 06 07 08 09 10 11 12 13 14 15 16 17 18 19 20 21…" at bounding box center [226, 254] width 303 height 299
drag, startPoint x: 363, startPoint y: 408, endPoint x: 361, endPoint y: 401, distance: 7.6
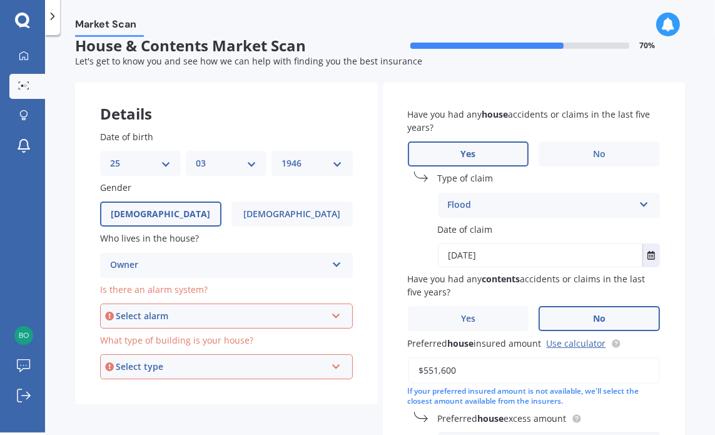
click at [363, 408] on div "Details Date of birth DD 01 02 03 04 05 06 07 08 09 10 11 12 13 14 15 16 17 18 …" at bounding box center [380, 372] width 610 height 579
click at [355, 392] on div "Date of birth DD 01 02 03 04 05 06 07 08 09 10 11 12 13 14 15 16 17 18 19 20 21…" at bounding box center [226, 254] width 303 height 299
drag, startPoint x: 333, startPoint y: 159, endPoint x: 334, endPoint y: 315, distance: 155.7
click at [334, 315] on div "Date of birth DD 01 02 03 04 05 06 07 08 09 10 11 12 13 14 15 16 17 18 19 20 21…" at bounding box center [226, 254] width 303 height 299
click at [281, 156] on select "YYYY 2009 2008 2007 2006 2005 2004 2003 2002 2001 2000 1999 1998 1997 1996 1995…" at bounding box center [311, 163] width 61 height 14
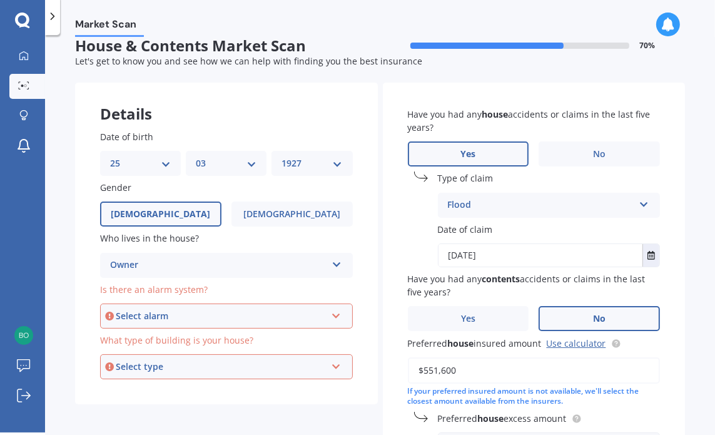
select select "1926"
click at [148, 276] on div "Owner Owner Owner + Boarder" at bounding box center [226, 265] width 253 height 25
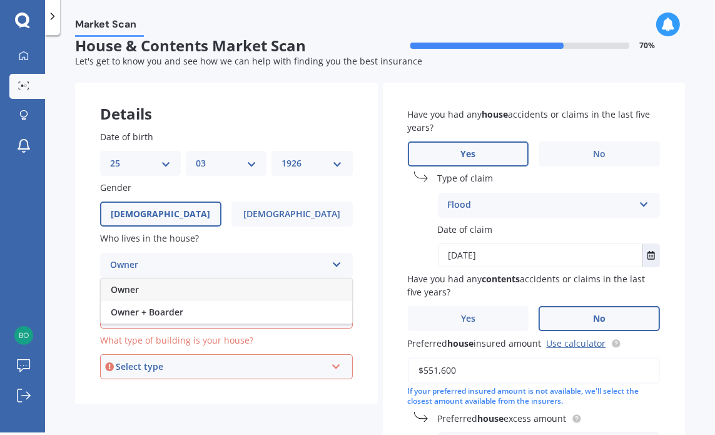
click at [148, 276] on div "Owner Owner Owner + Boarder" at bounding box center [226, 265] width 253 height 25
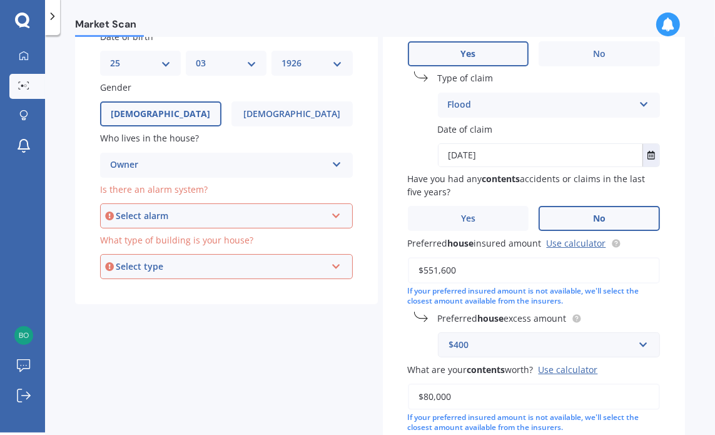
scroll to position [141, 0]
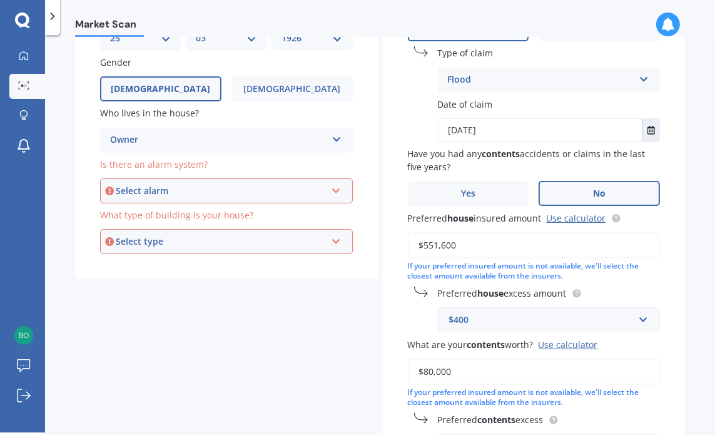
click at [203, 261] on div "Date of birth DD 01 02 03 04 05 06 07 08 09 10 11 12 13 14 15 16 17 18 19 20 21…" at bounding box center [226, 129] width 303 height 299
click at [331, 243] on icon at bounding box center [336, 238] width 11 height 9
click at [155, 242] on div "Freestanding" at bounding box center [221, 241] width 210 height 14
click at [333, 189] on icon at bounding box center [336, 188] width 11 height 9
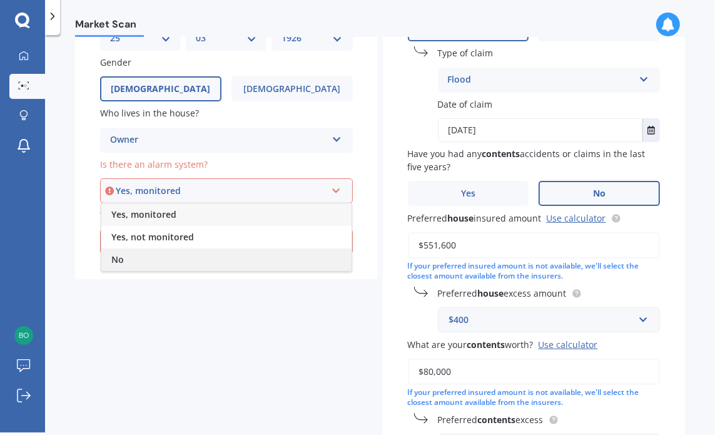
click at [124, 262] on div "No" at bounding box center [226, 259] width 250 height 23
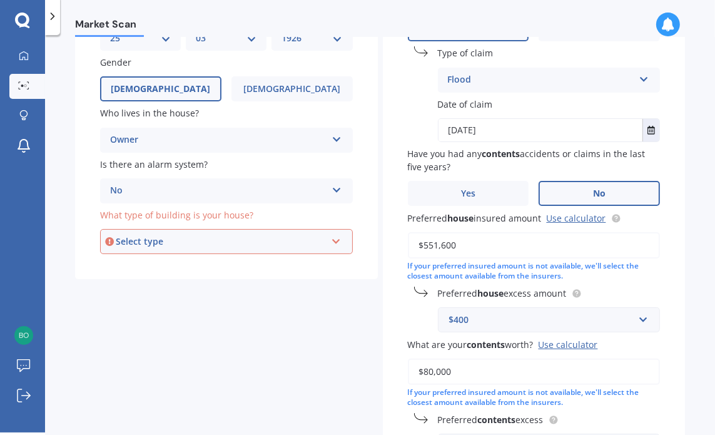
click at [339, 247] on div "Select type Freestanding Multi-unit (in a block of 6 or less) Multi-unit (in a …" at bounding box center [226, 241] width 253 height 25
click at [143, 262] on span "Freestanding" at bounding box center [139, 265] width 56 height 12
click at [289, 343] on div "Details Date of birth DD 01 02 03 04 05 06 07 08 09 10 11 12 13 14 15 16 17 18 …" at bounding box center [380, 246] width 610 height 579
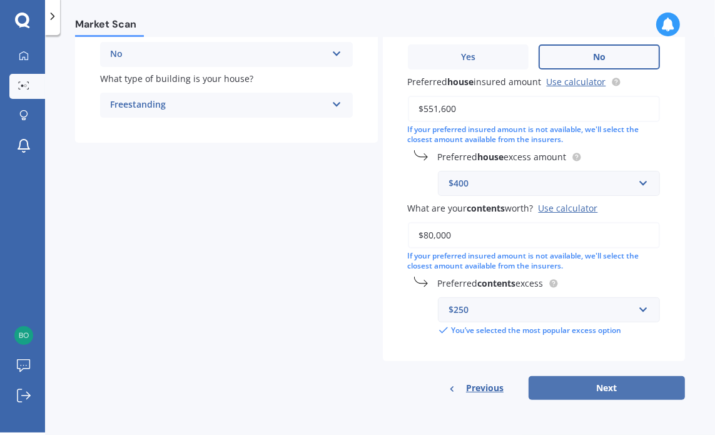
click at [600, 385] on button "Next" at bounding box center [606, 388] width 156 height 24
select select "25"
select select "03"
select select "1926"
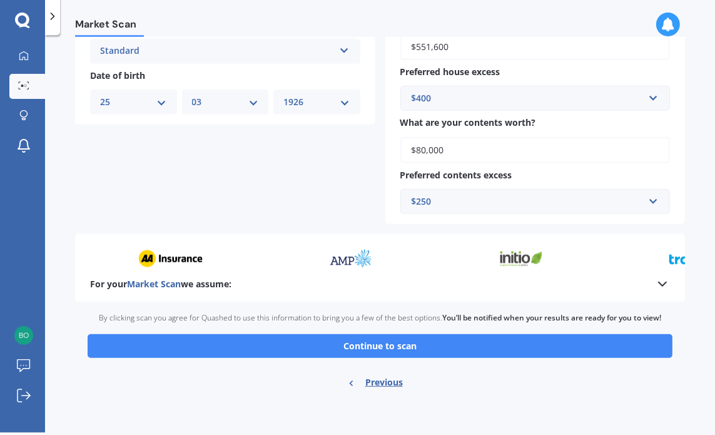
scroll to position [502, 0]
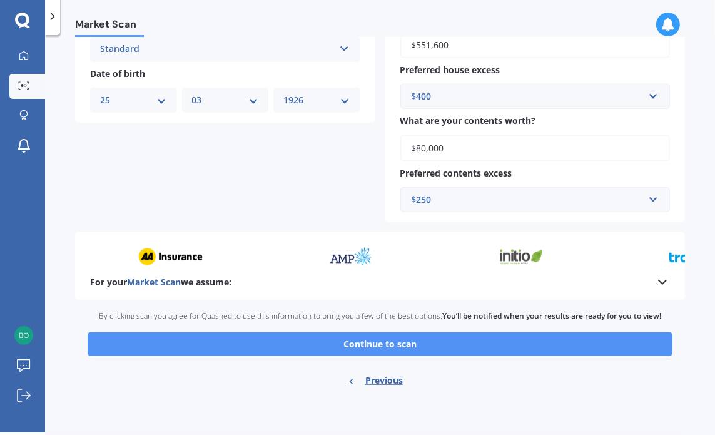
click at [453, 341] on button "Continue to scan" at bounding box center [380, 344] width 585 height 24
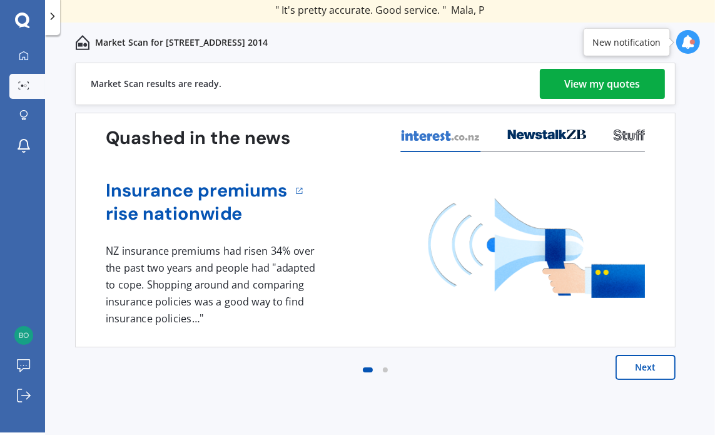
drag, startPoint x: 610, startPoint y: 83, endPoint x: 581, endPoint y: 75, distance: 30.5
click at [581, 75] on div "View my quotes" at bounding box center [603, 84] width 76 height 30
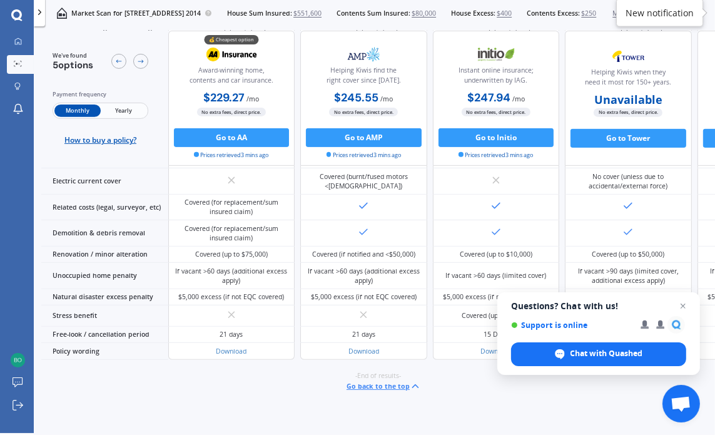
scroll to position [487, 0]
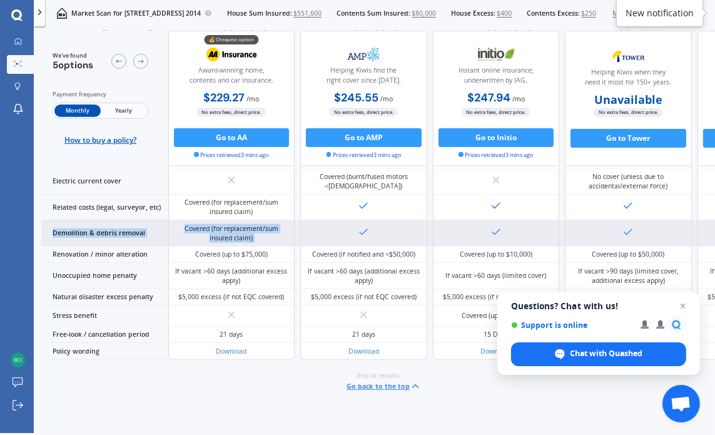
drag, startPoint x: 491, startPoint y: 212, endPoint x: 495, endPoint y: 234, distance: 22.8
click at [495, 234] on div "Benefits - House Benefits - House Benefits - Contents Financial strength rating…" at bounding box center [432, 100] width 782 height 517
click at [495, 234] on div at bounding box center [495, 233] width 11 height 14
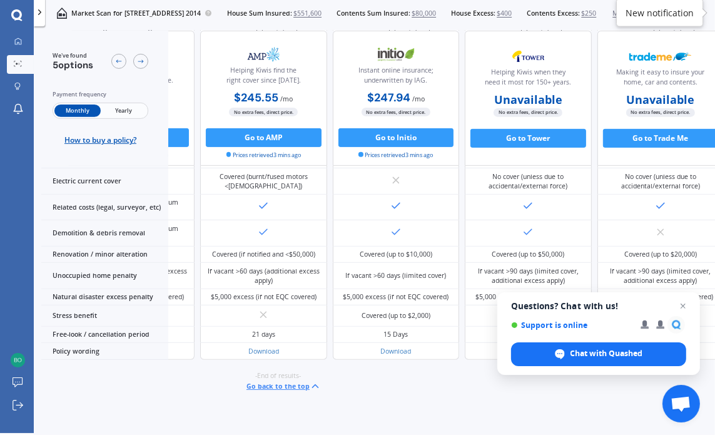
scroll to position [487, 151]
